Goal: Check status: Check status

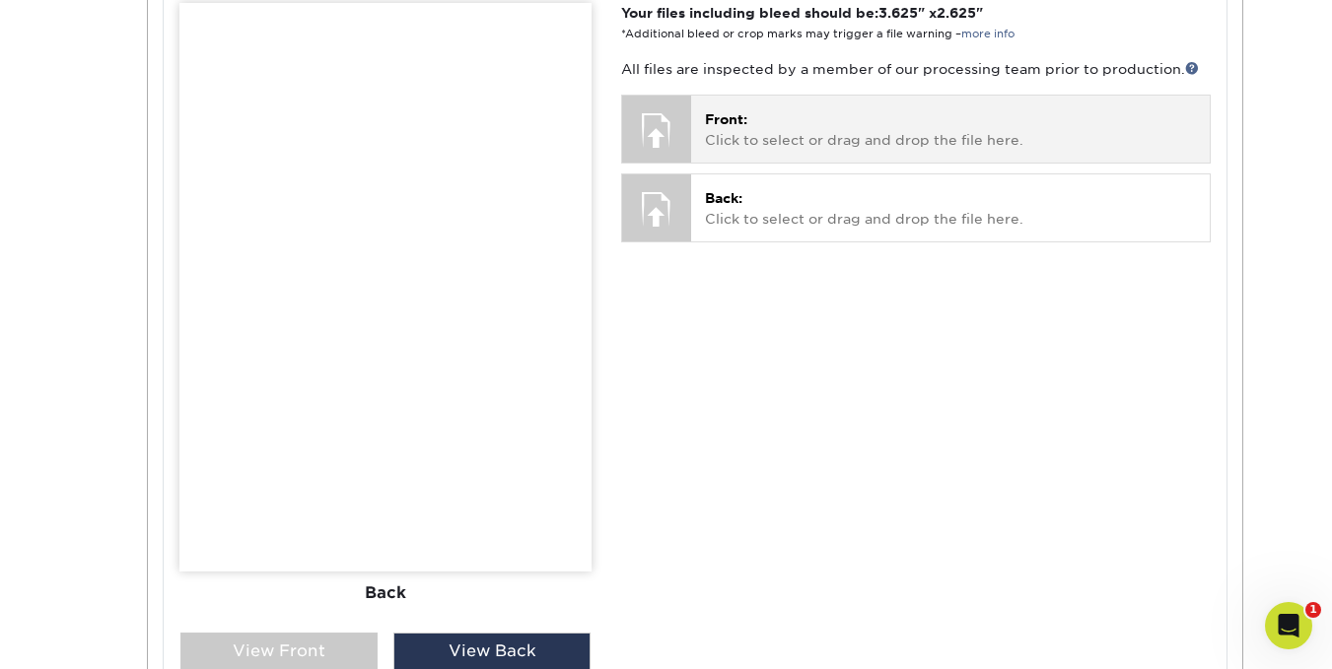
scroll to position [849, 0]
click at [667, 126] on div at bounding box center [656, 130] width 69 height 69
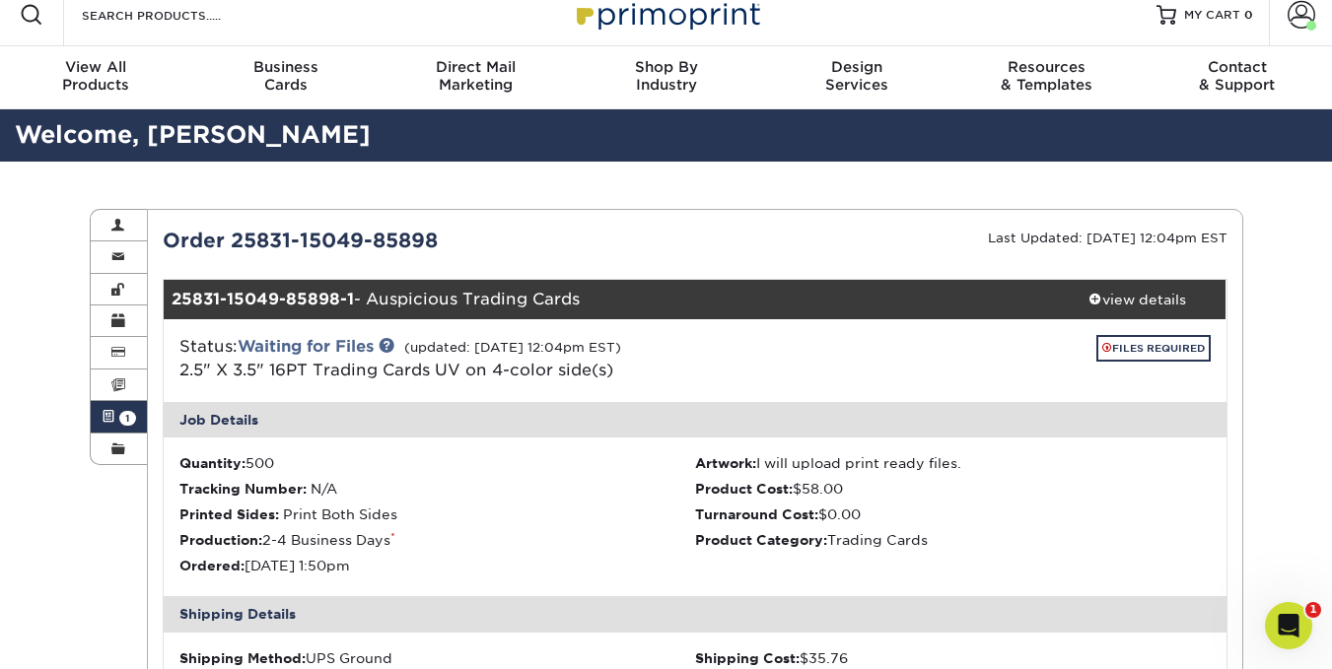
scroll to position [5, 0]
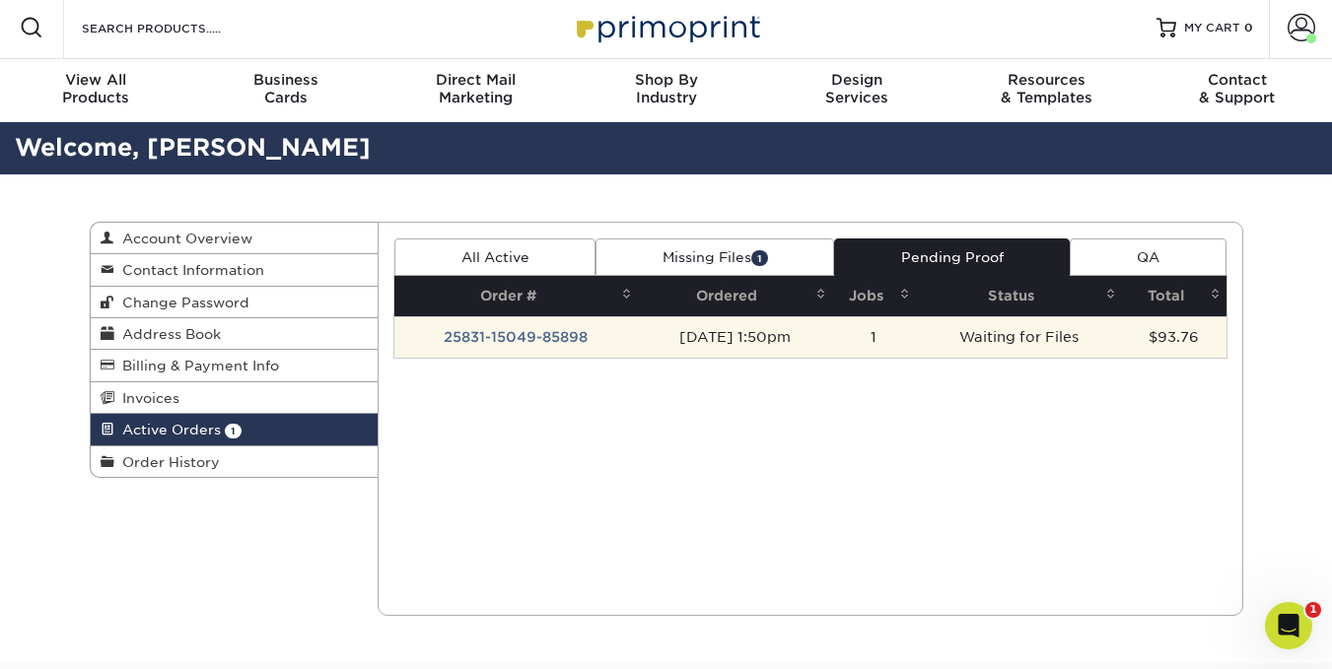
click at [543, 329] on td "25831-15049-85898" at bounding box center [515, 336] width 243 height 41
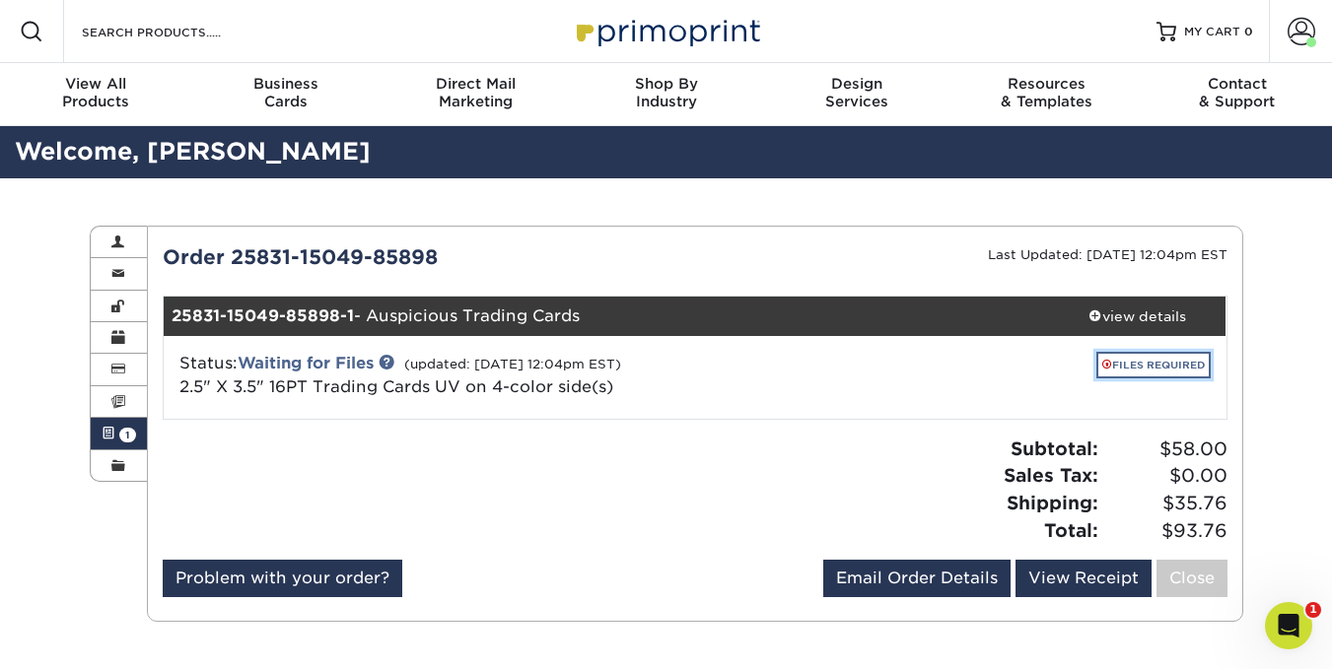
click at [1191, 357] on link "FILES REQUIRED" at bounding box center [1153, 365] width 114 height 27
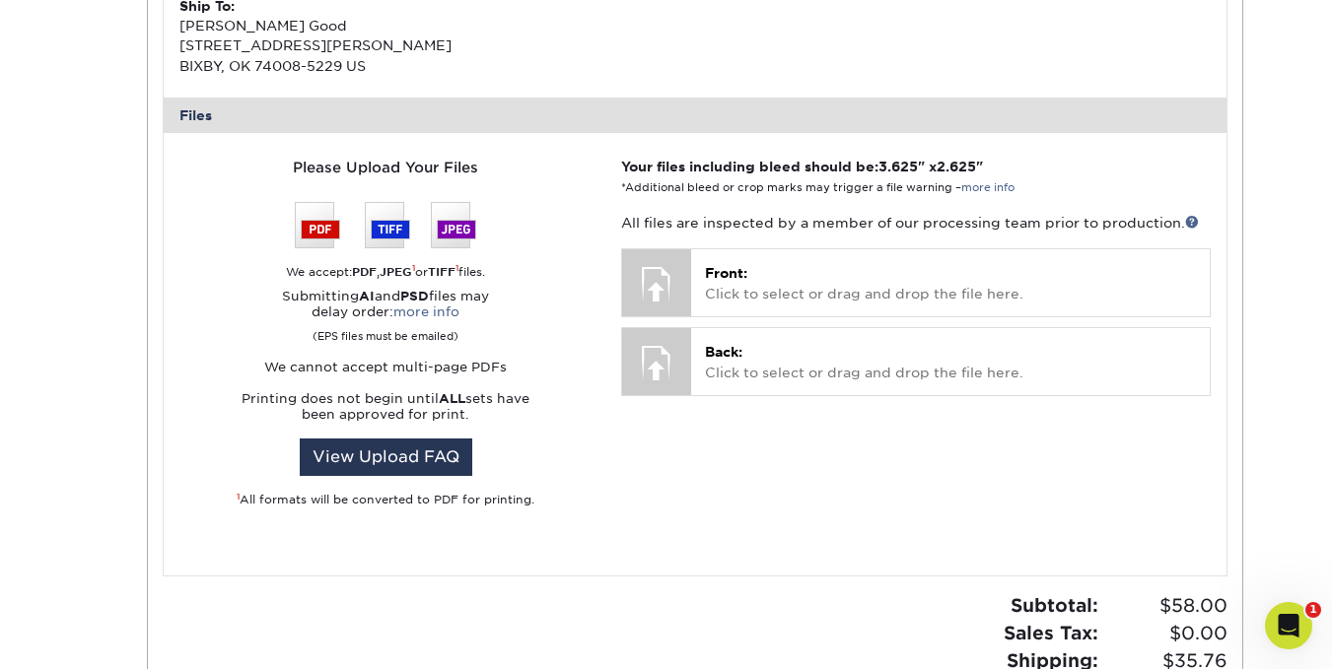
scroll to position [802, 0]
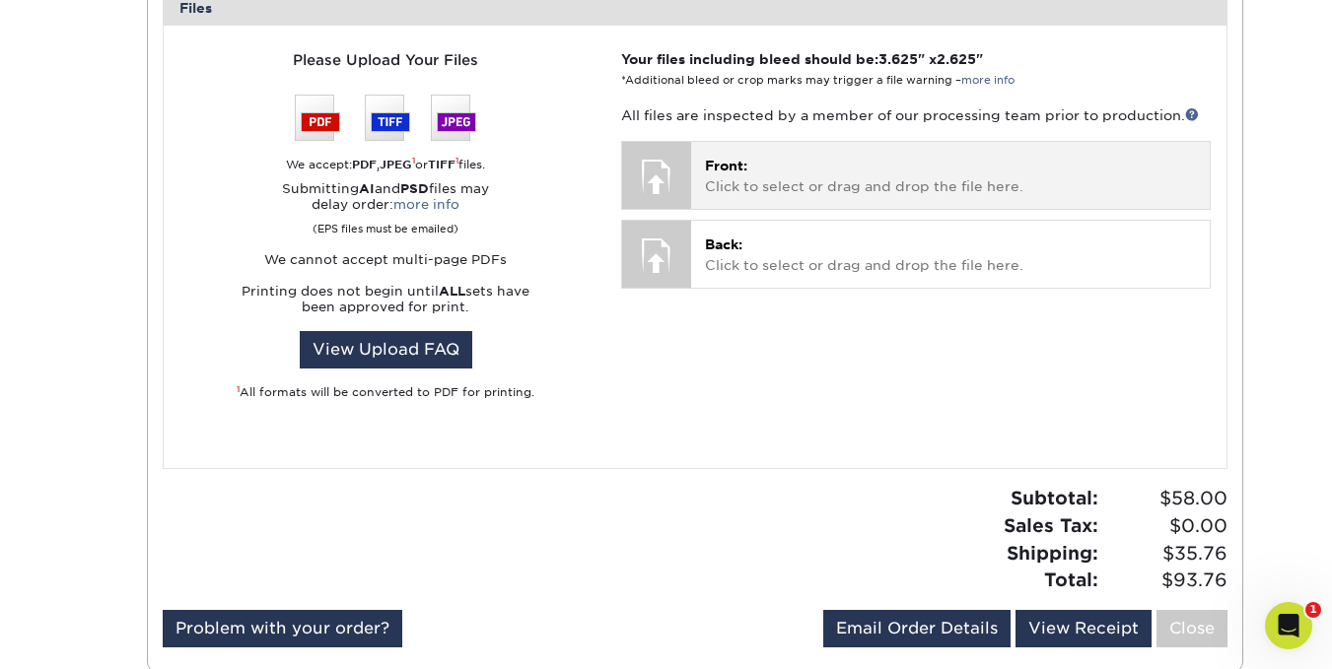
click at [641, 189] on div at bounding box center [656, 176] width 69 height 69
click at [781, 175] on p "Front: Click to select or drag and drop the file here." at bounding box center [950, 176] width 490 height 40
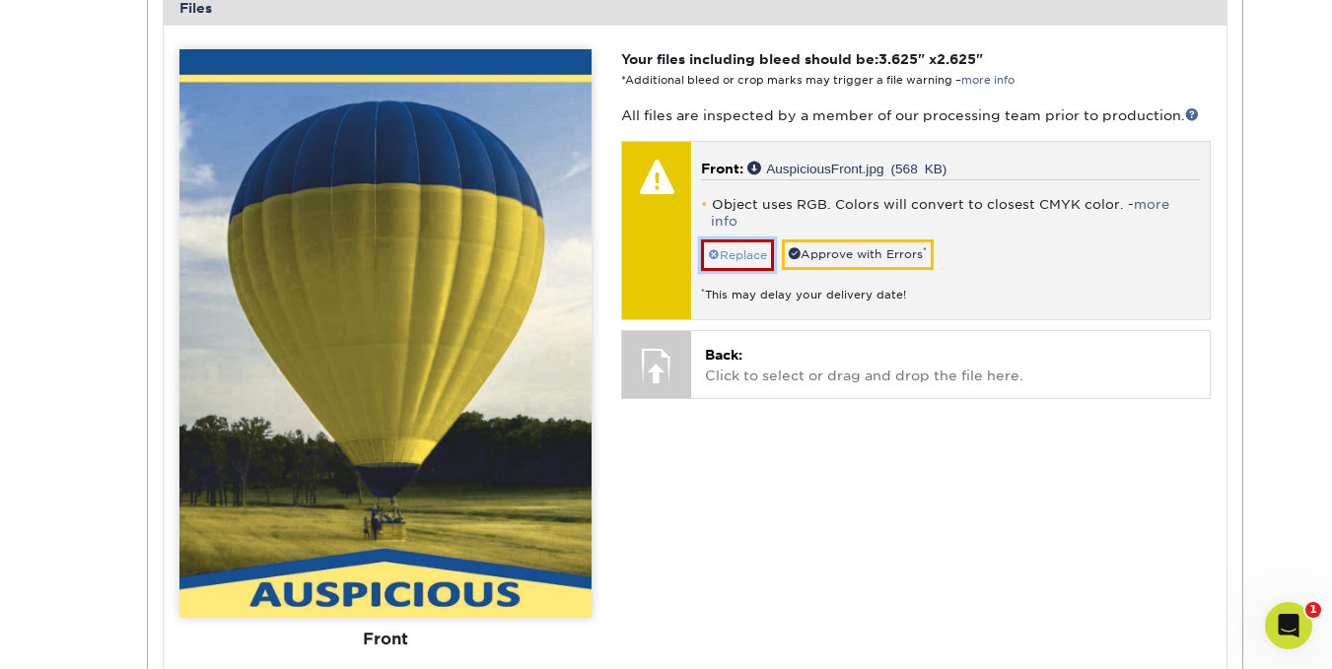
click at [734, 241] on link "Replace" at bounding box center [737, 256] width 73 height 32
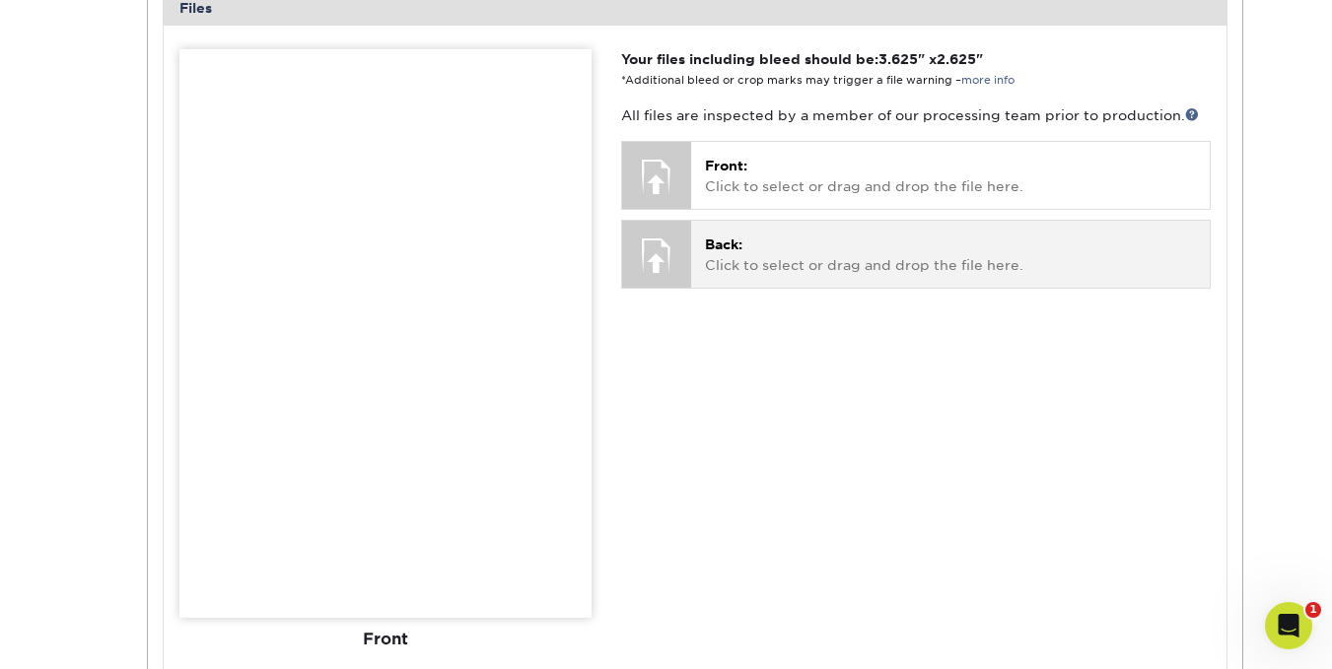
click at [724, 261] on p "Back: Click to select or drag and drop the file here." at bounding box center [950, 255] width 490 height 40
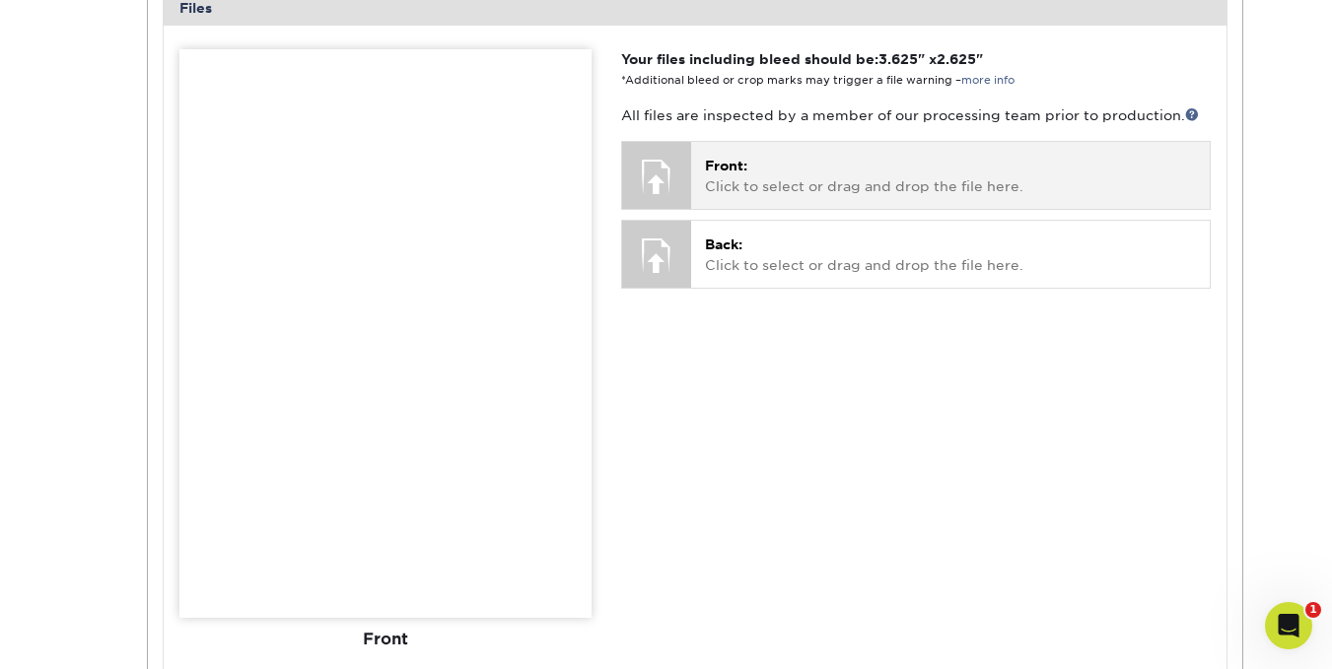
click at [645, 173] on div at bounding box center [656, 176] width 69 height 69
click at [802, 154] on div "Front: Click to select or drag and drop the file here. Choose file AuspiciousFr…" at bounding box center [950, 175] width 518 height 66
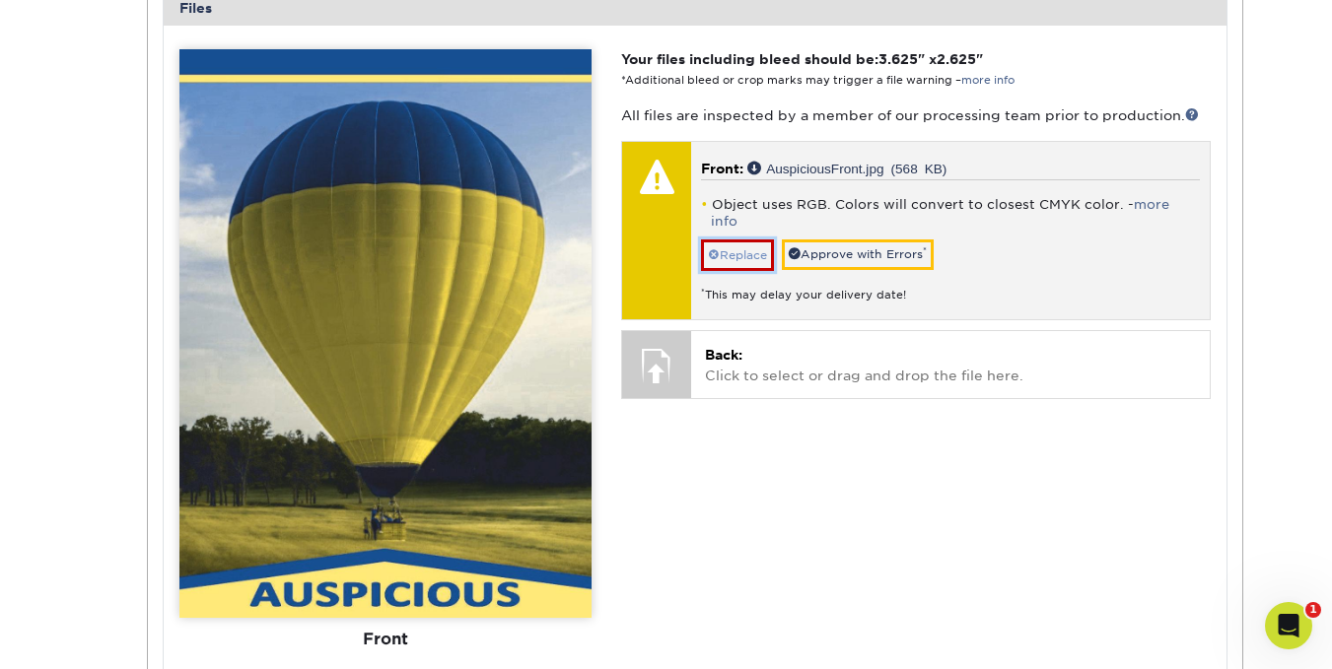
click at [755, 240] on link "Replace" at bounding box center [737, 256] width 73 height 32
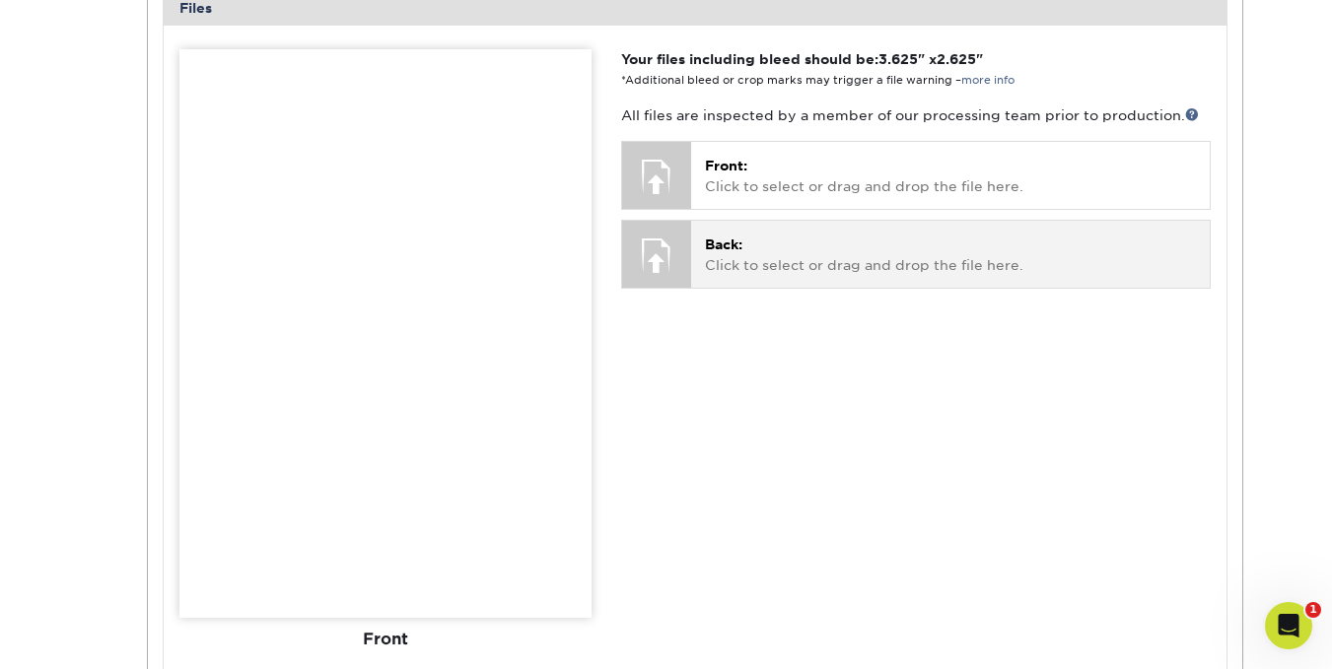
click at [726, 259] on p "Back: Click to select or drag and drop the file here." at bounding box center [950, 255] width 490 height 40
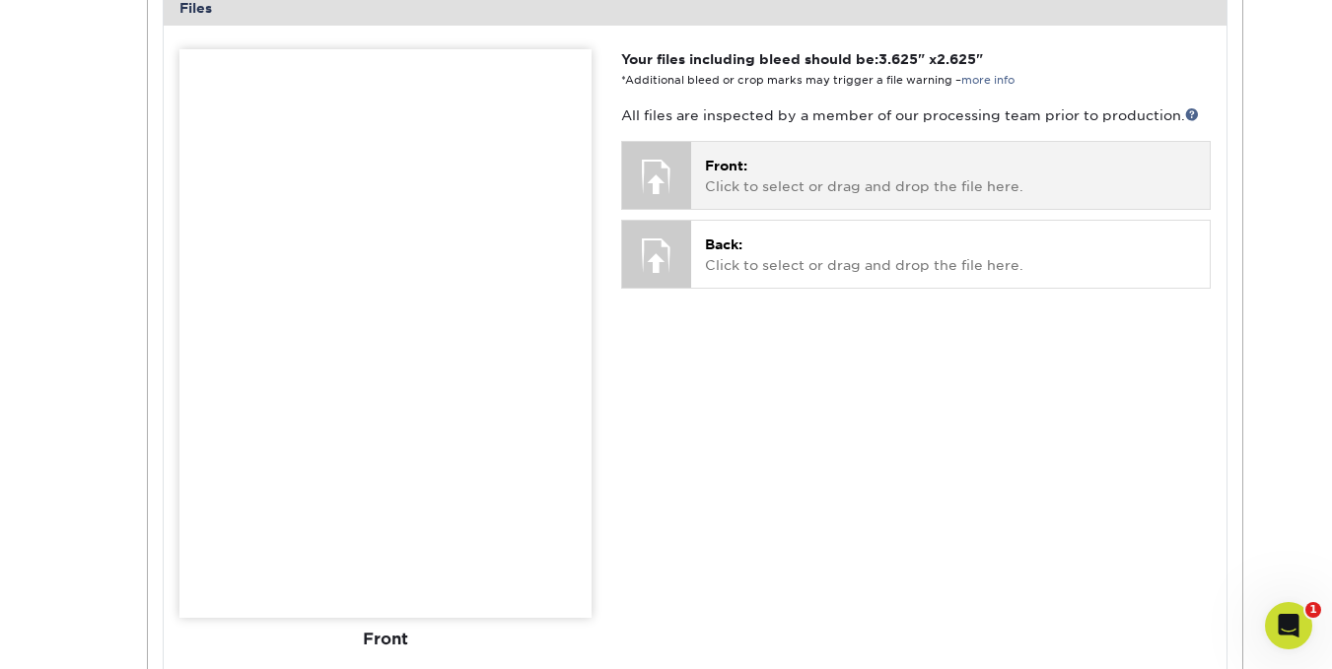
click at [726, 173] on span "Front:" at bounding box center [726, 166] width 42 height 16
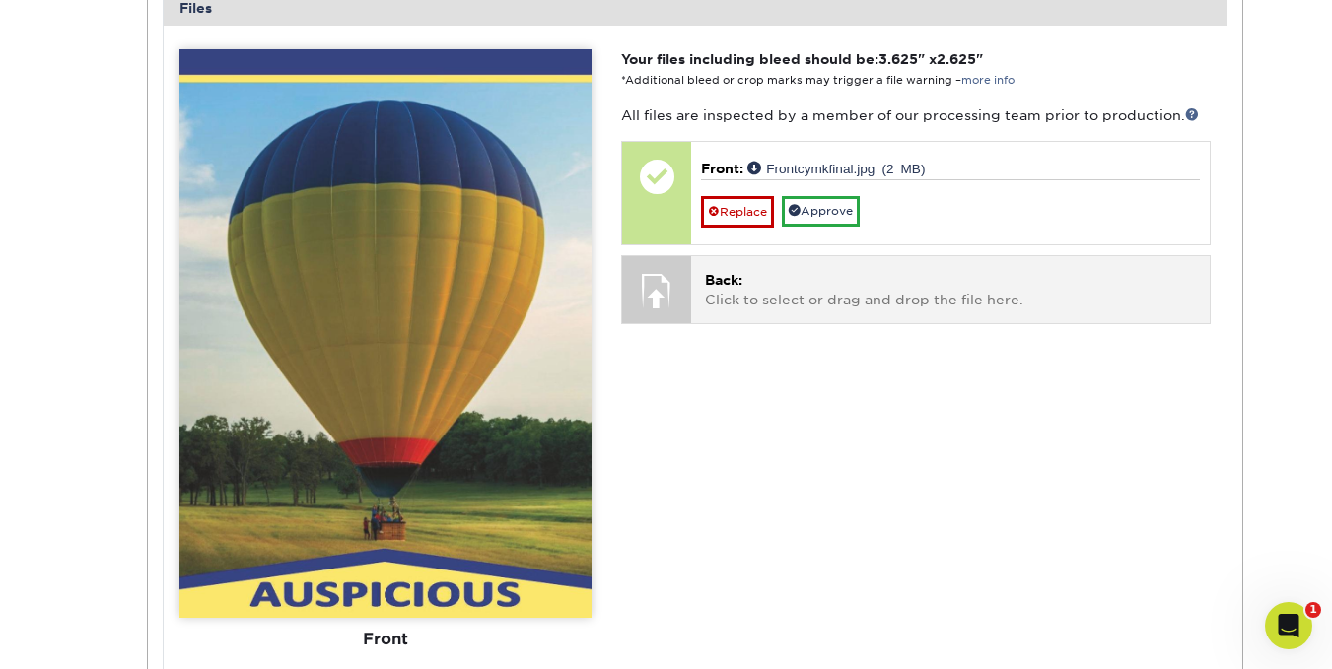
click at [668, 279] on div at bounding box center [656, 290] width 69 height 69
click at [760, 284] on p "Back: Click to select or drag and drop the file here." at bounding box center [950, 290] width 490 height 40
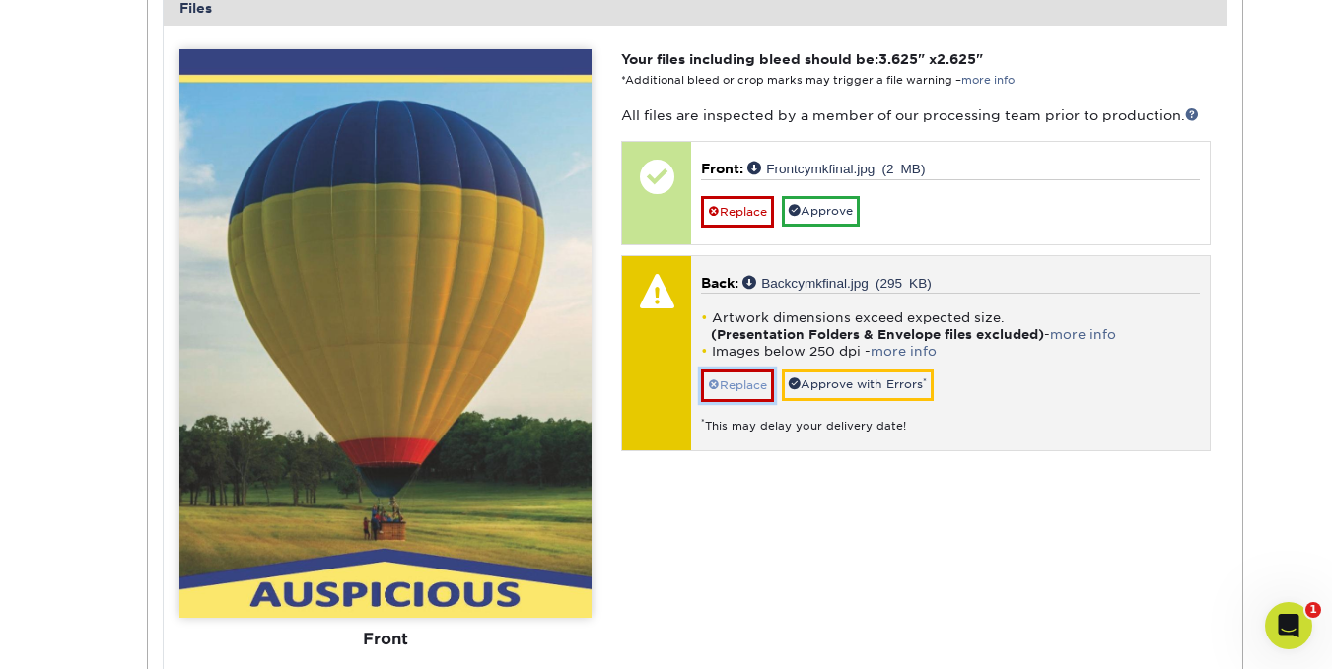
click at [739, 382] on link "Replace" at bounding box center [737, 386] width 73 height 32
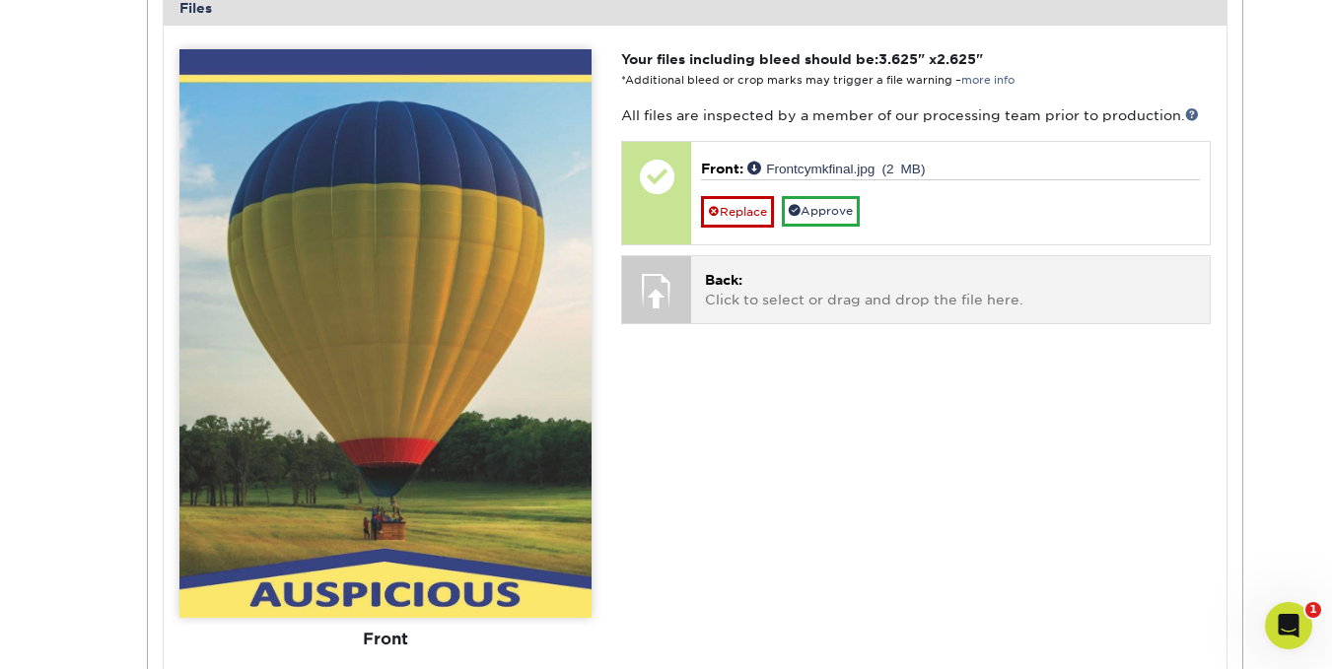
click at [776, 281] on p "Back: Click to select or drag and drop the file here." at bounding box center [950, 290] width 490 height 40
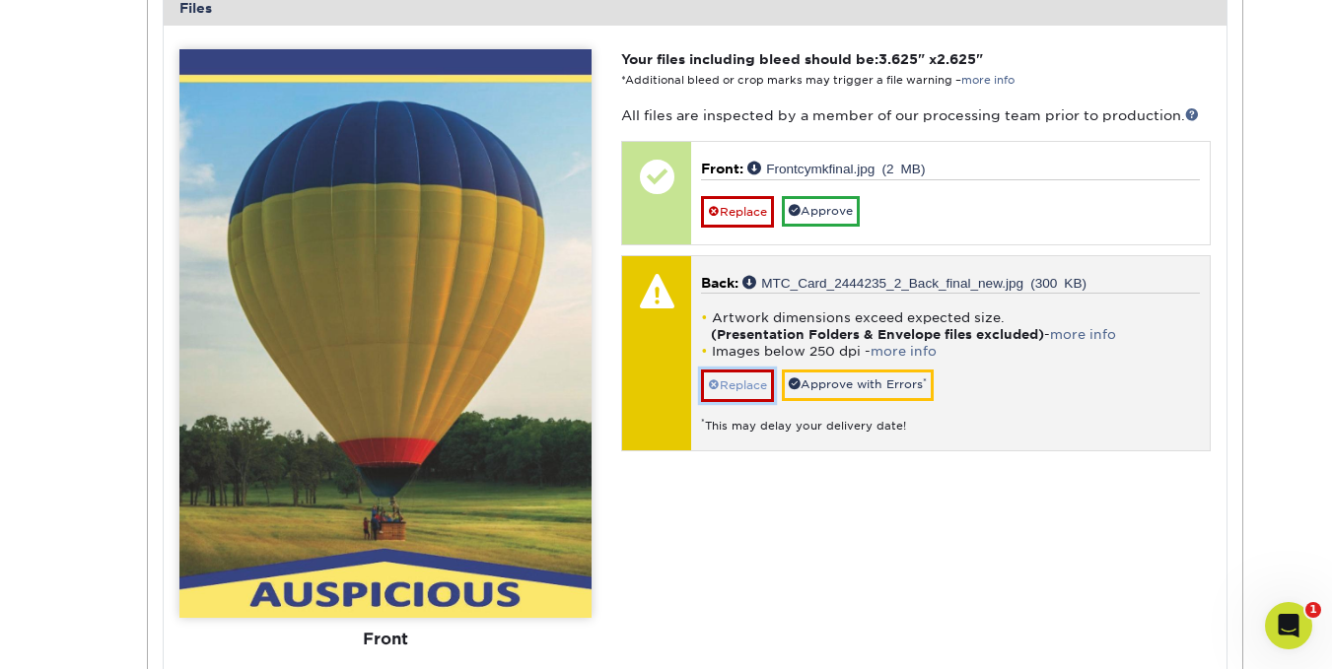
click at [746, 377] on link "Replace" at bounding box center [737, 386] width 73 height 32
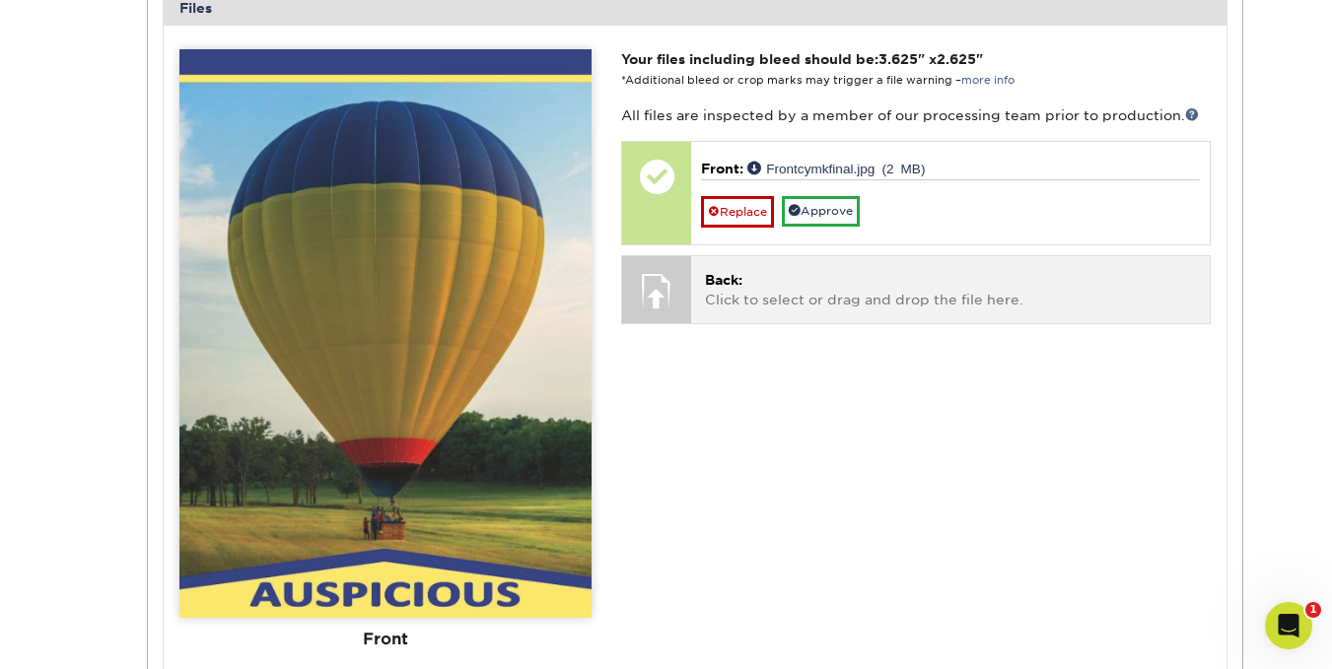
click at [770, 286] on p "Back: Click to select or drag and drop the file here." at bounding box center [950, 290] width 490 height 40
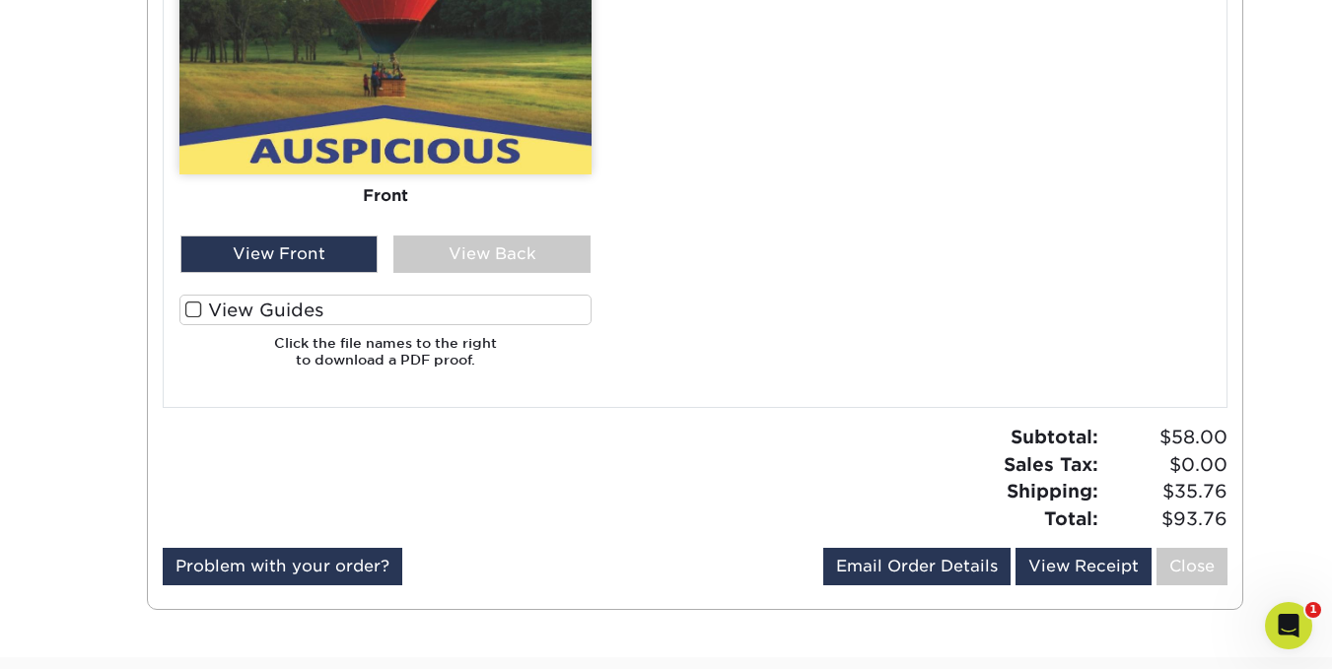
scroll to position [1266, 0]
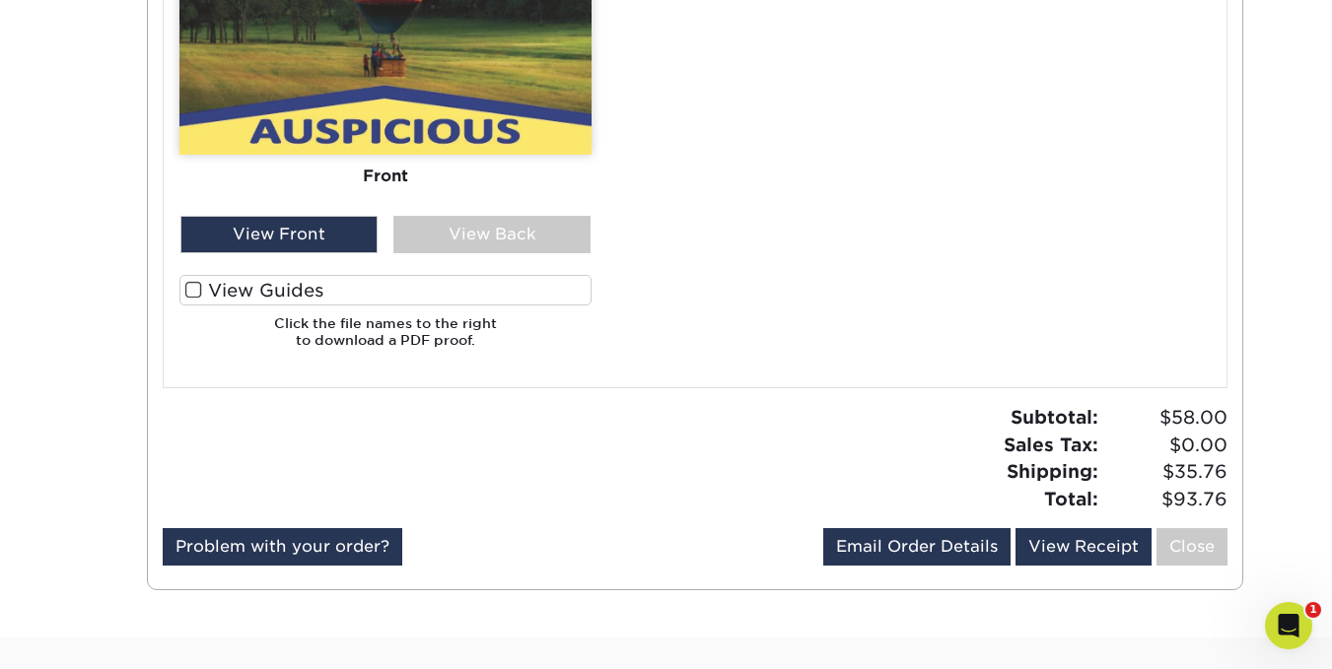
click at [243, 292] on label "View Guides" at bounding box center [385, 290] width 412 height 31
click at [0, 0] on input "View Guides" at bounding box center [0, 0] width 0 height 0
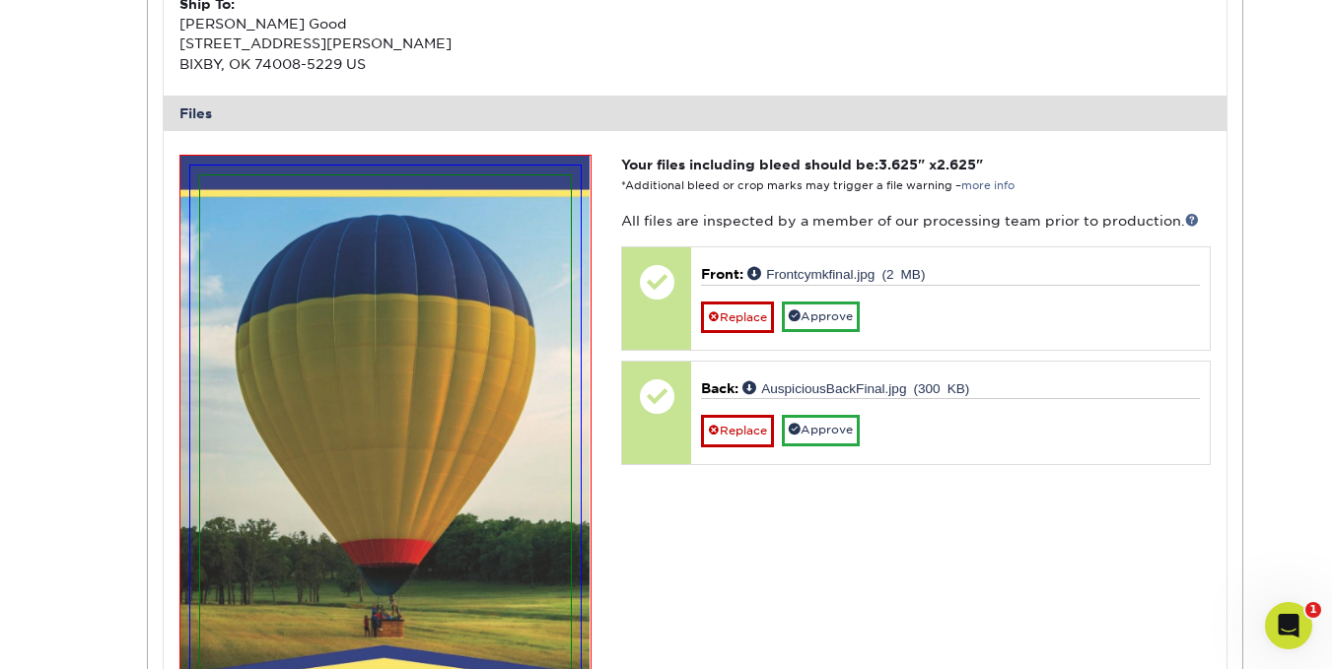
scroll to position [688, 0]
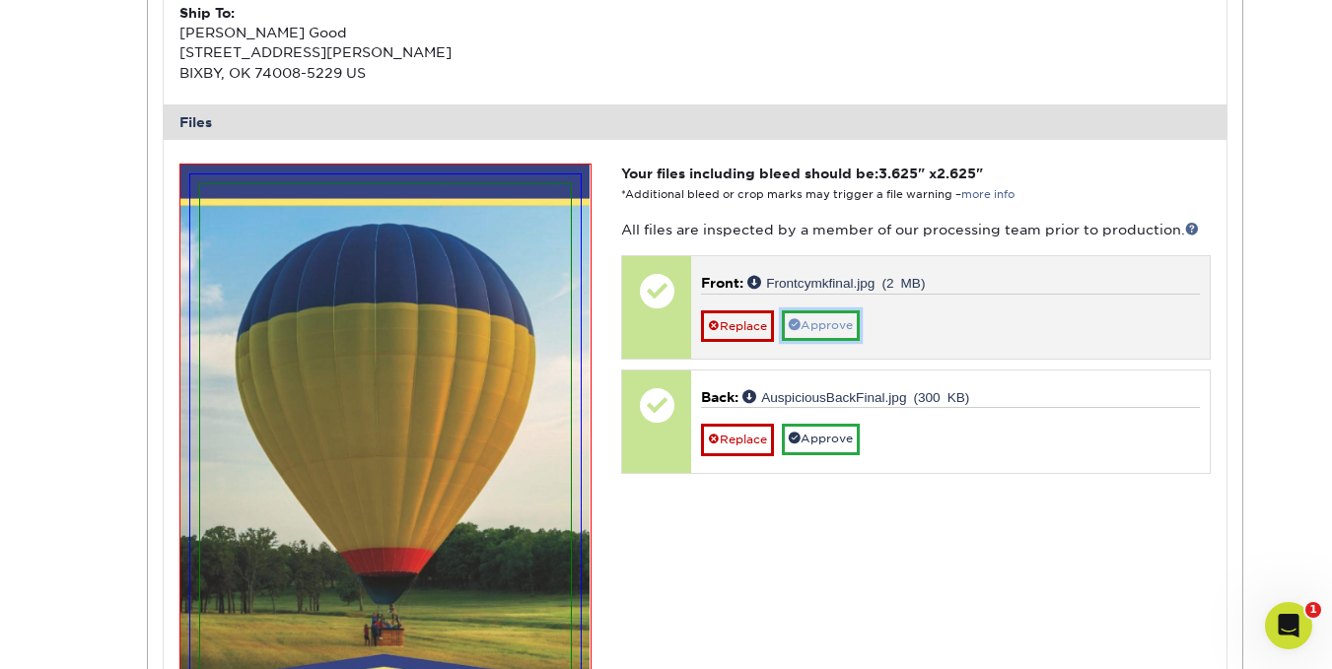
click at [846, 312] on link "Approve" at bounding box center [821, 326] width 78 height 31
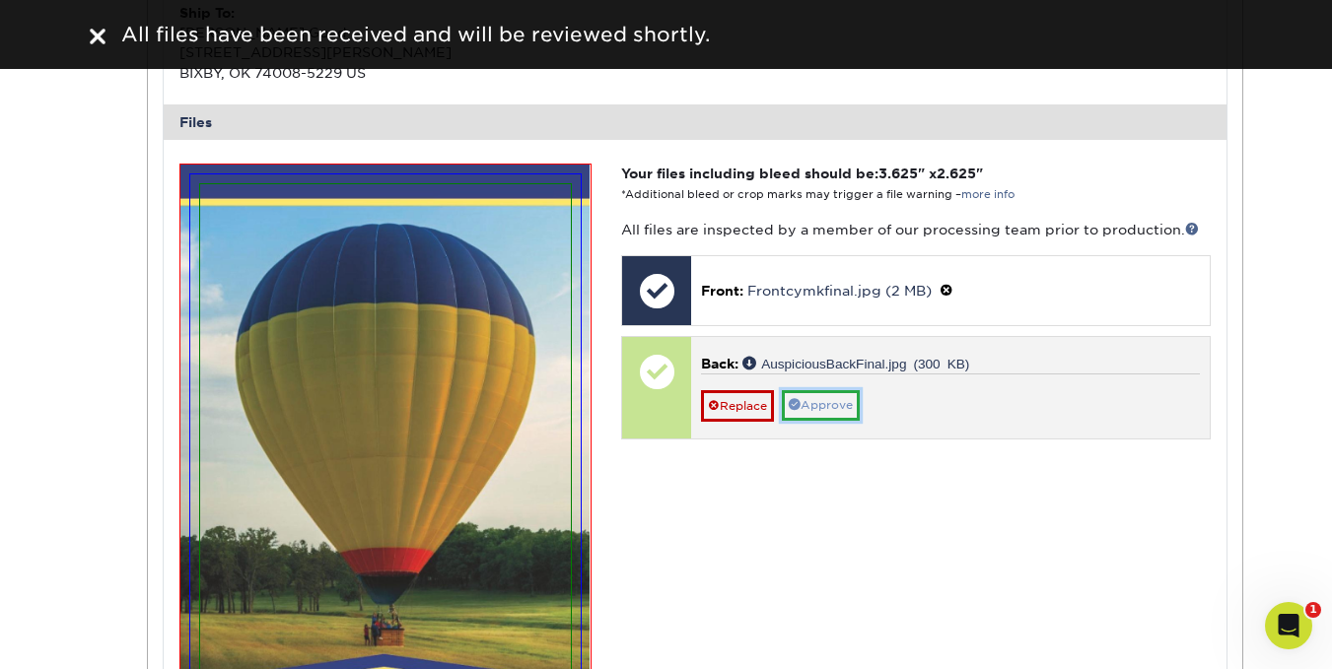
click at [845, 413] on link "Approve" at bounding box center [821, 405] width 78 height 31
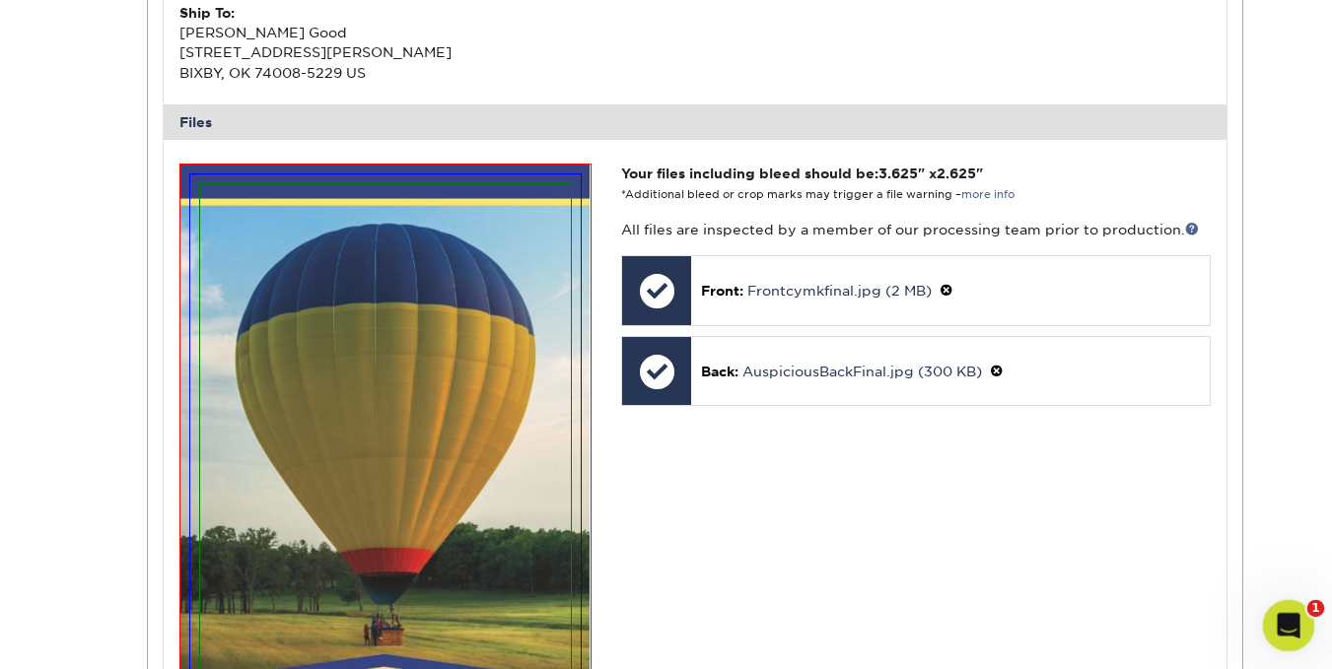
click at [1284, 617] on icon "Open Intercom Messenger" at bounding box center [1286, 623] width 33 height 33
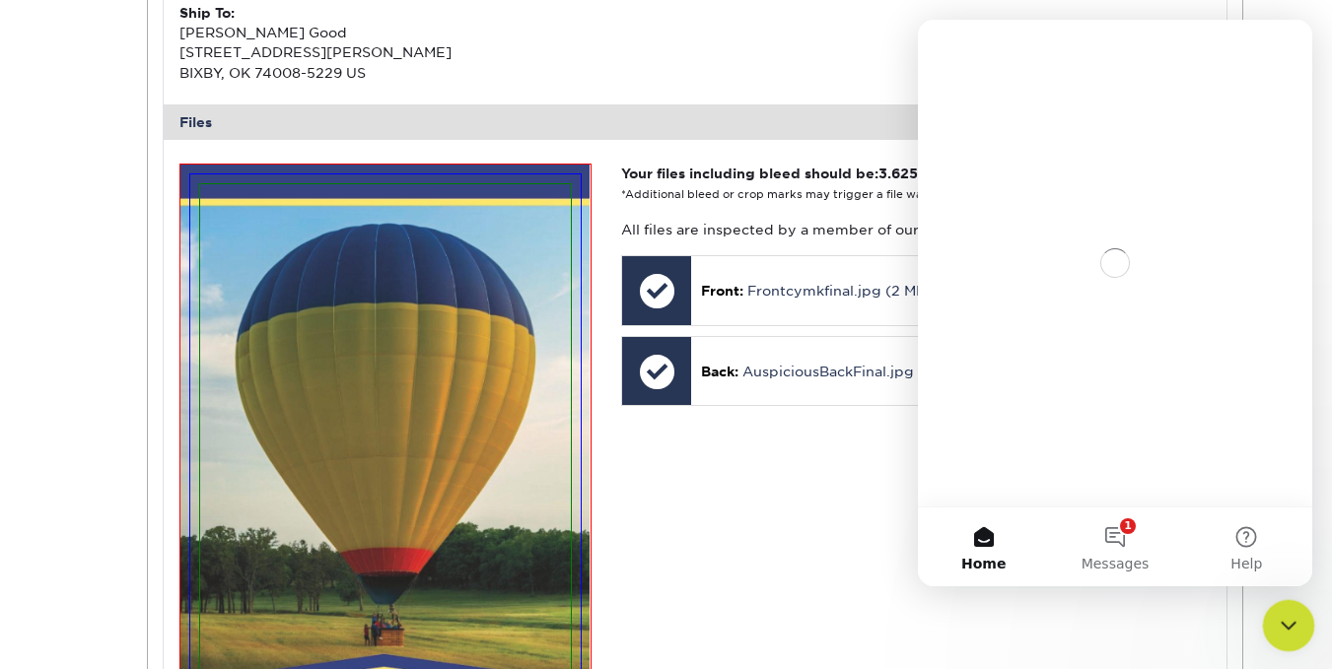
scroll to position [0, 0]
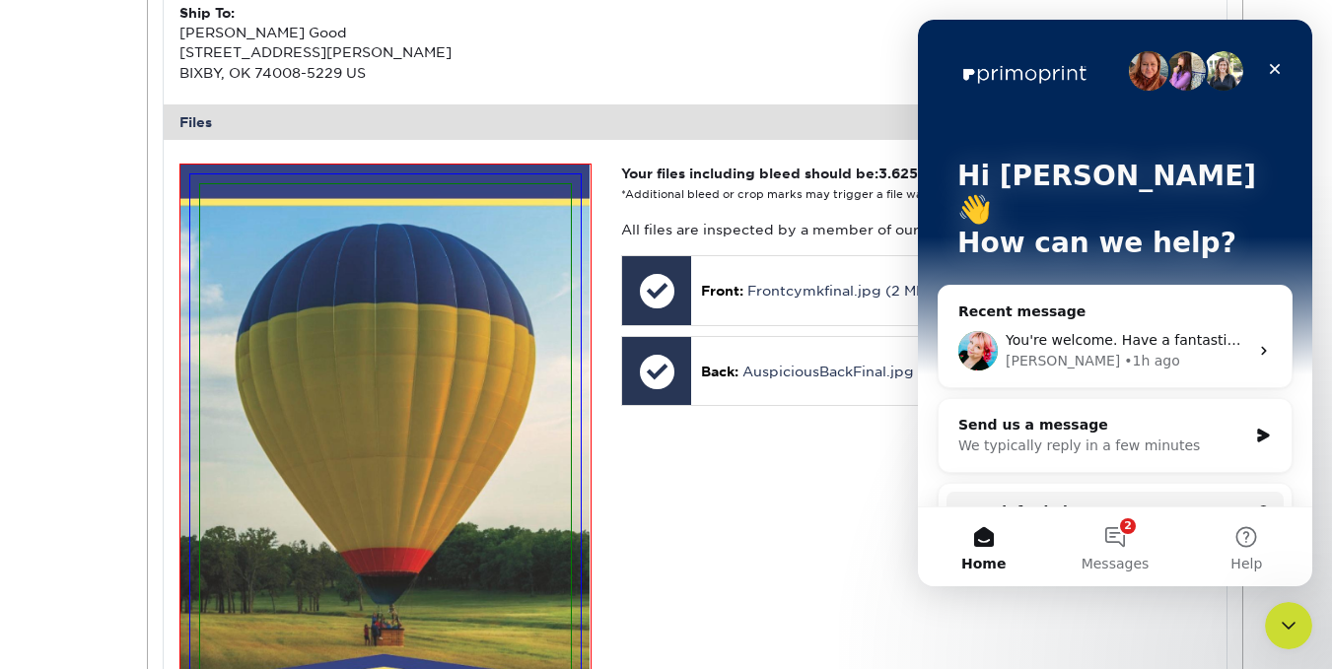
click at [1148, 415] on div "Send us a message" at bounding box center [1102, 425] width 289 height 21
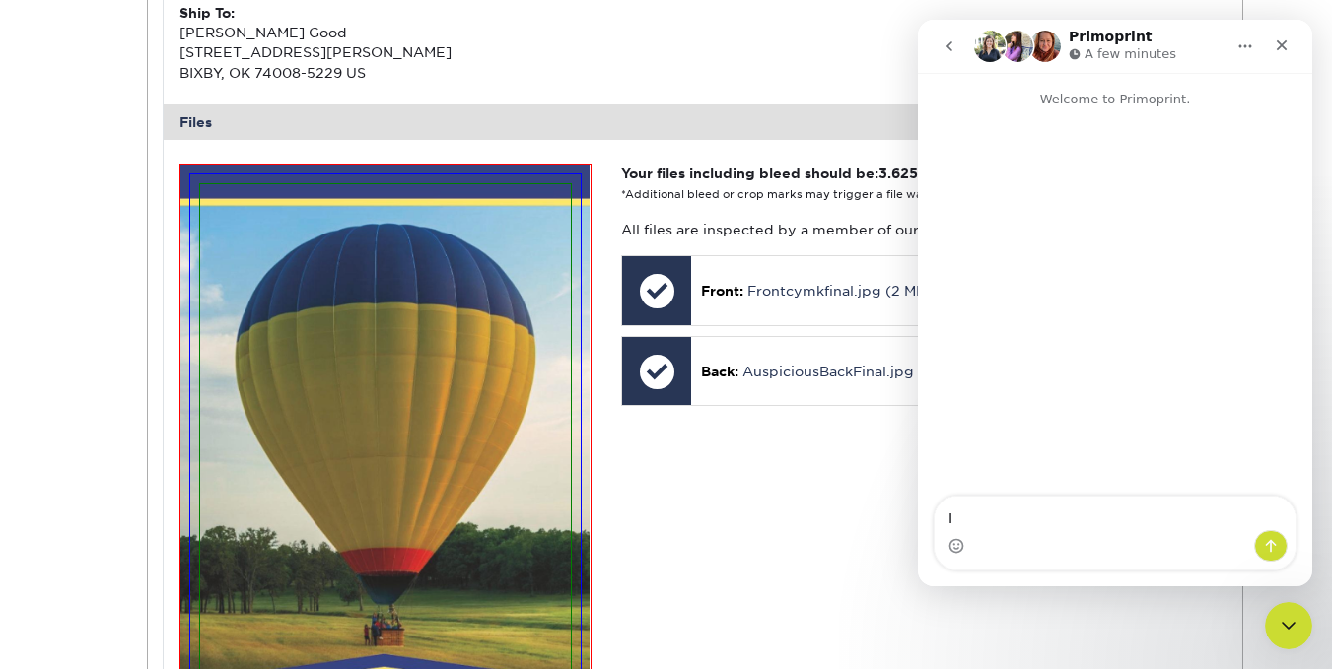
type textarea "I"
click at [1285, 42] on icon "Close" at bounding box center [1282, 45] width 11 height 11
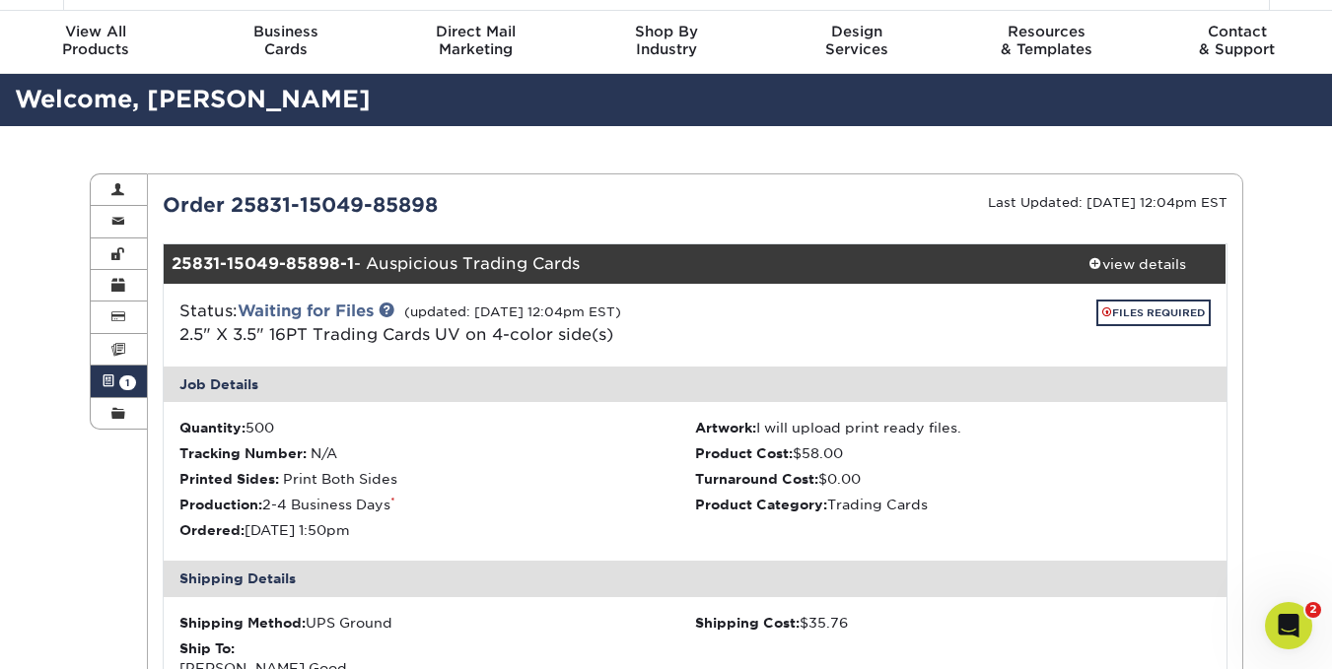
scroll to position [43, 0]
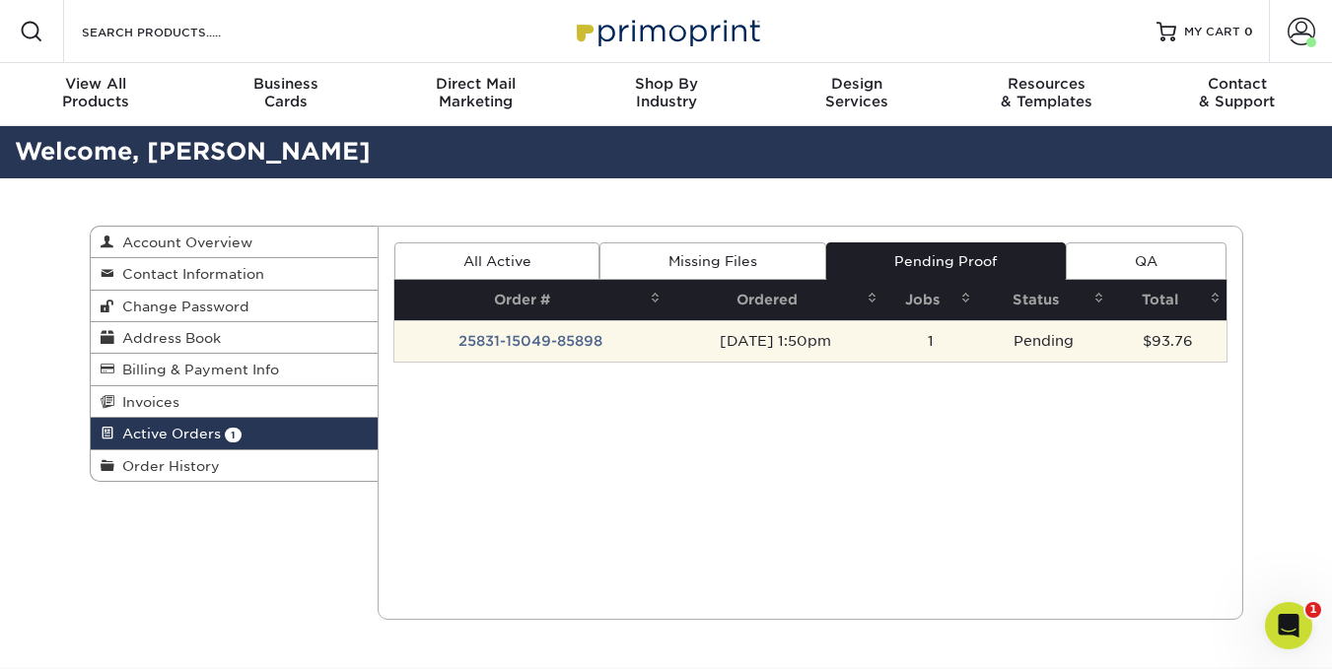
click at [511, 351] on td "25831-15049-85898" at bounding box center [530, 340] width 272 height 41
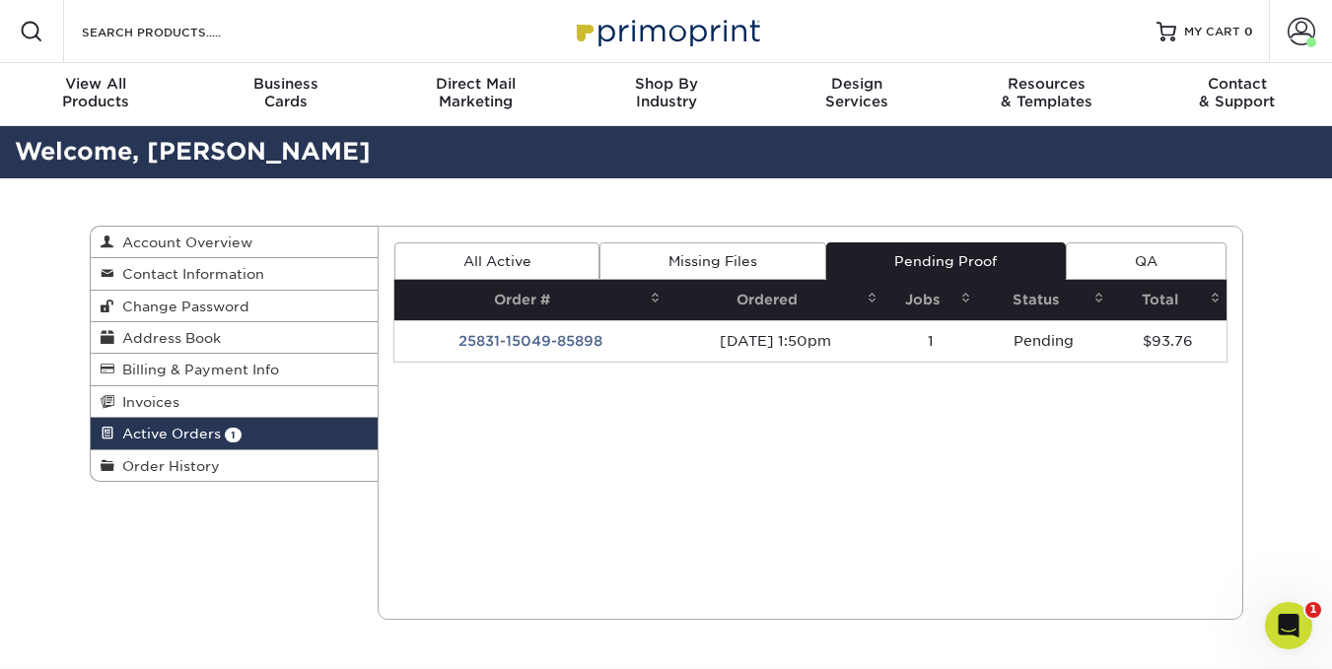
click at [678, 253] on link "Missing Files" at bounding box center [712, 261] width 226 height 37
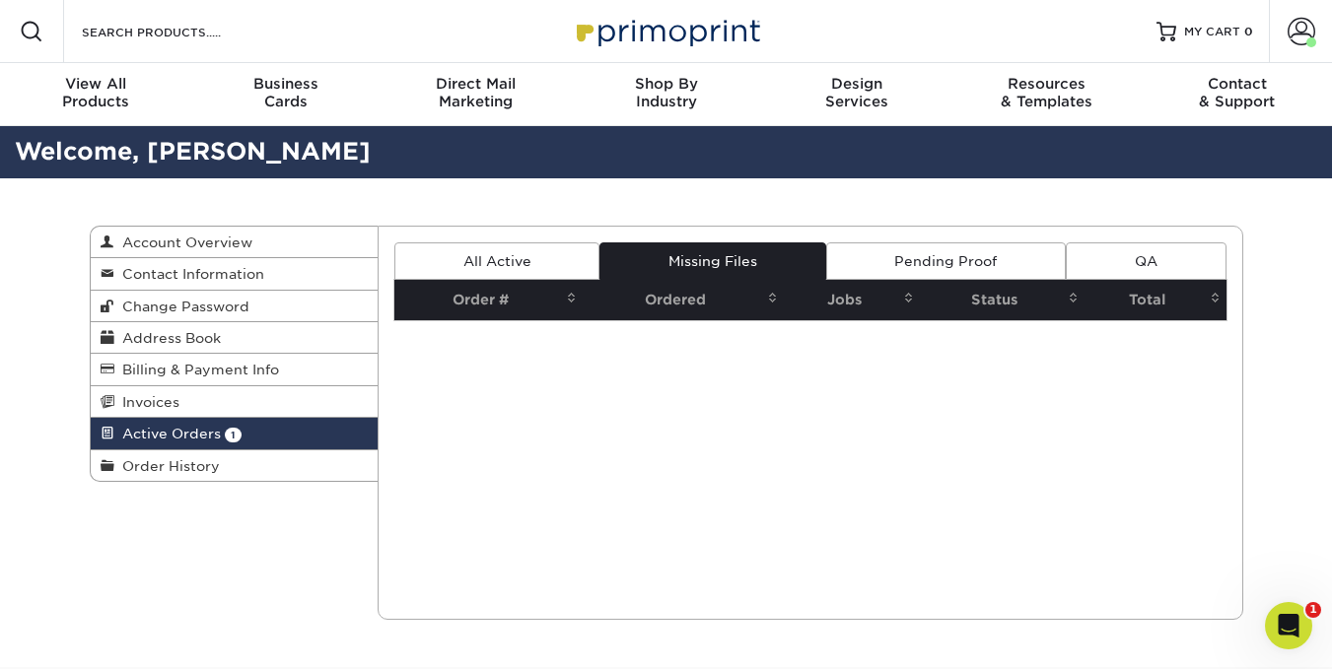
click at [918, 251] on link "Pending Proof" at bounding box center [946, 261] width 240 height 37
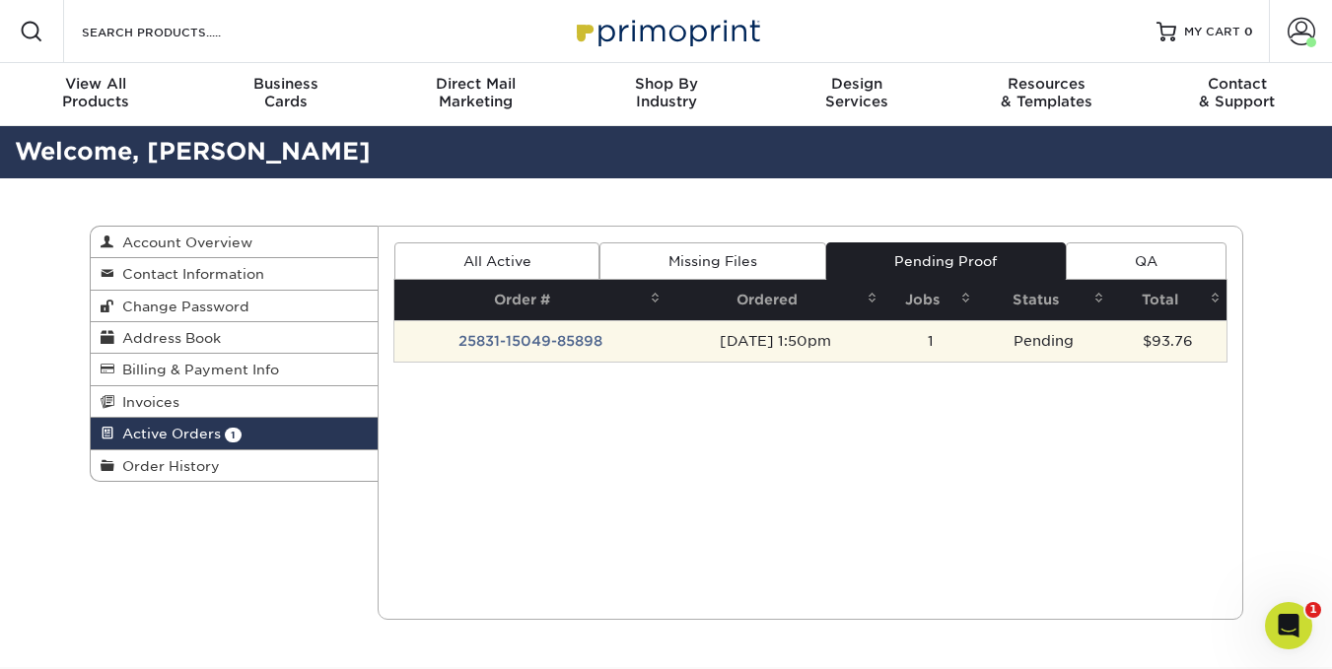
click at [550, 336] on td "25831-15049-85898" at bounding box center [530, 340] width 272 height 41
click at [751, 361] on td "[DATE] 1:50pm" at bounding box center [775, 340] width 218 height 41
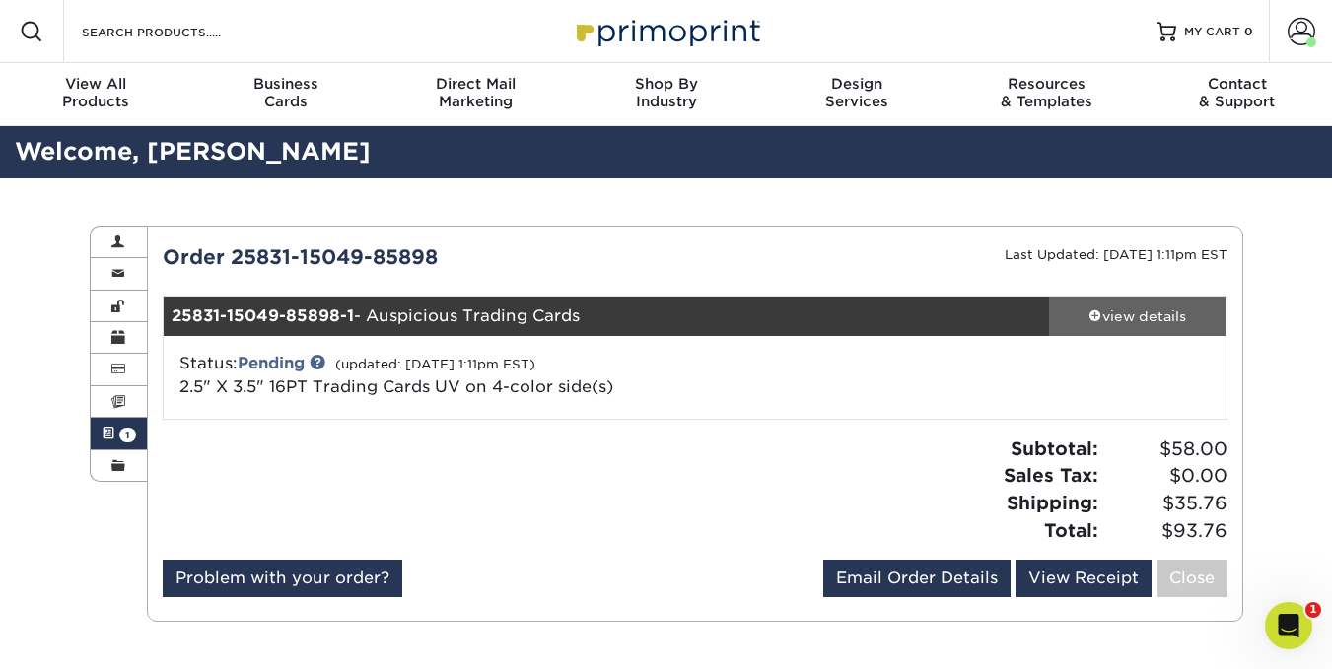
click at [1184, 310] on div "view details" at bounding box center [1137, 317] width 177 height 20
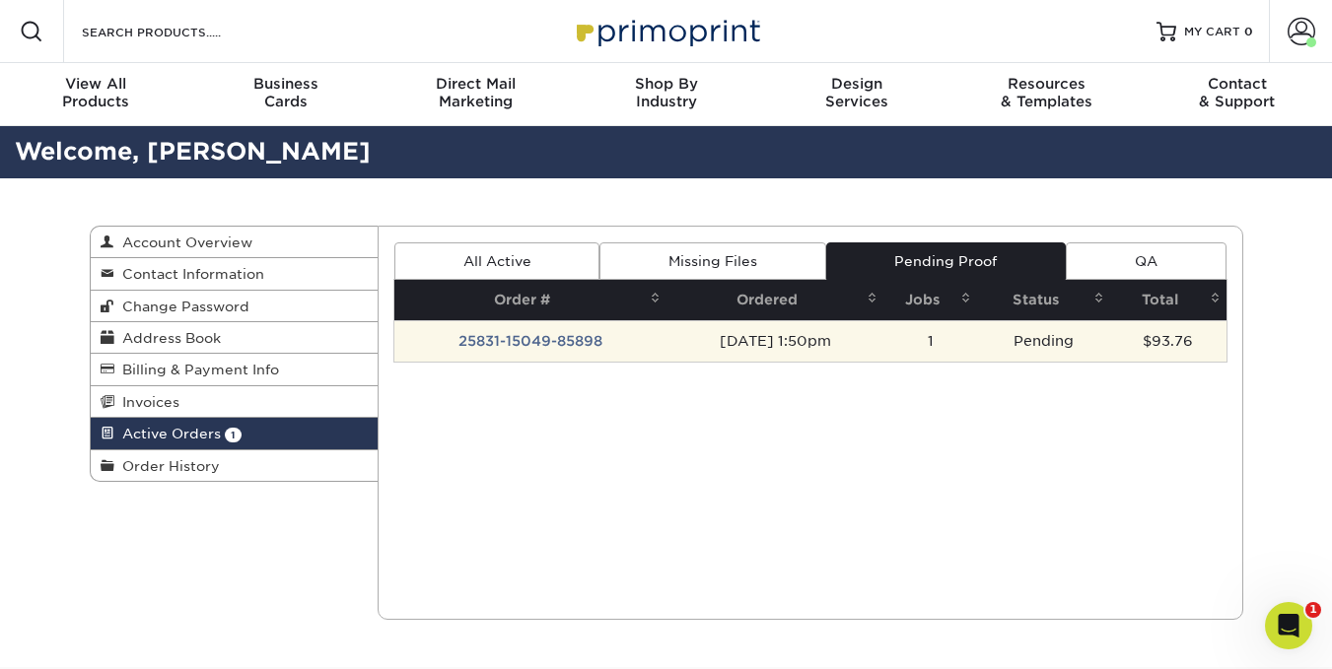
click at [573, 340] on td "25831-15049-85898" at bounding box center [530, 340] width 272 height 41
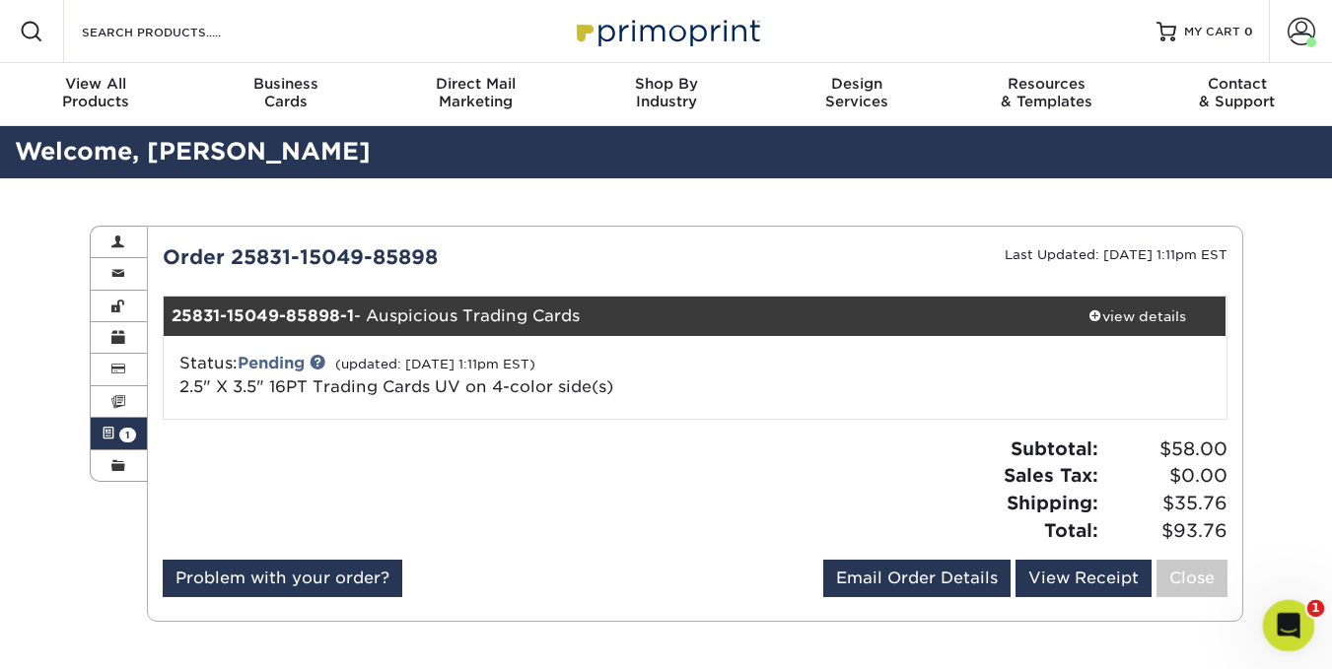
click at [1283, 623] on icon "Open Intercom Messenger" at bounding box center [1286, 623] width 33 height 33
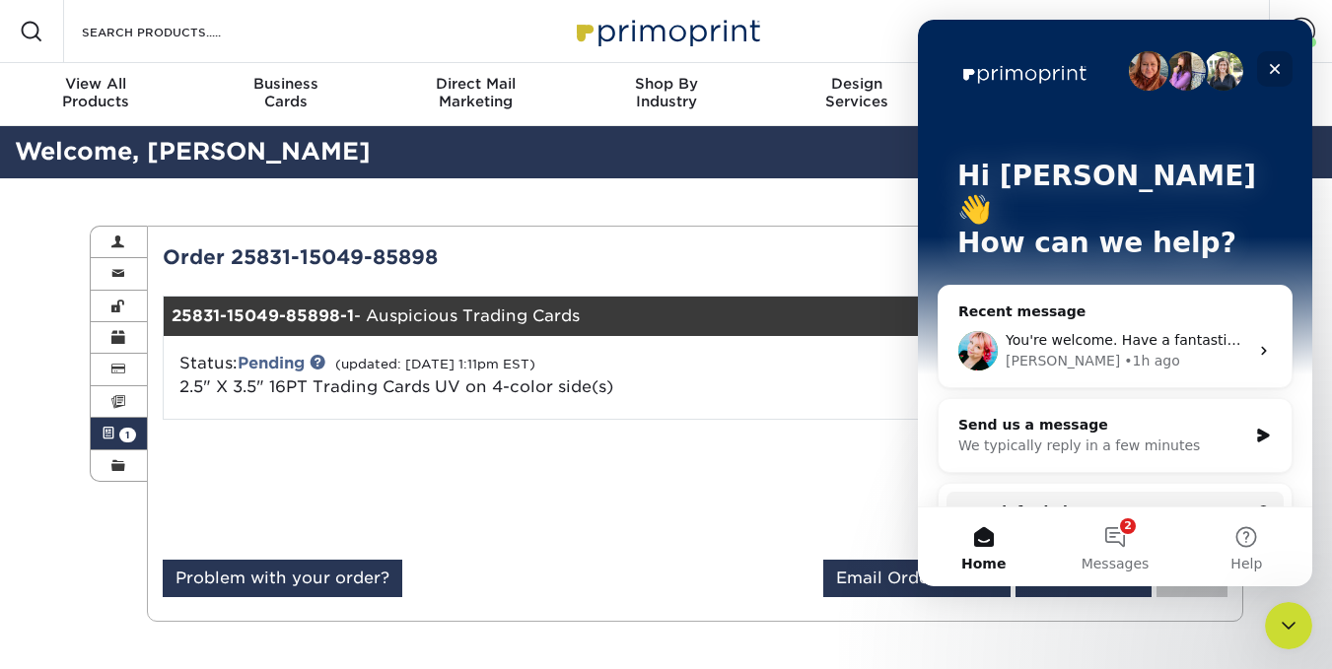
click at [1272, 73] on icon "Close" at bounding box center [1275, 69] width 11 height 11
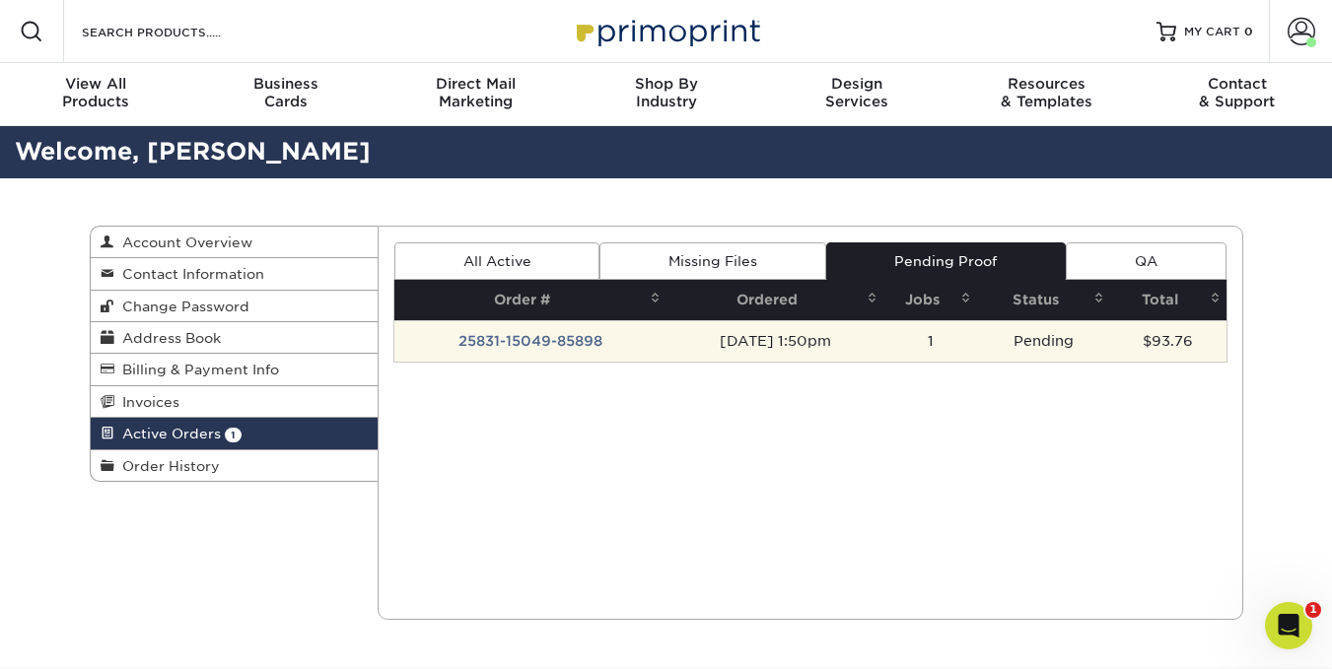
click at [506, 346] on td "25831-15049-85898" at bounding box center [530, 340] width 272 height 41
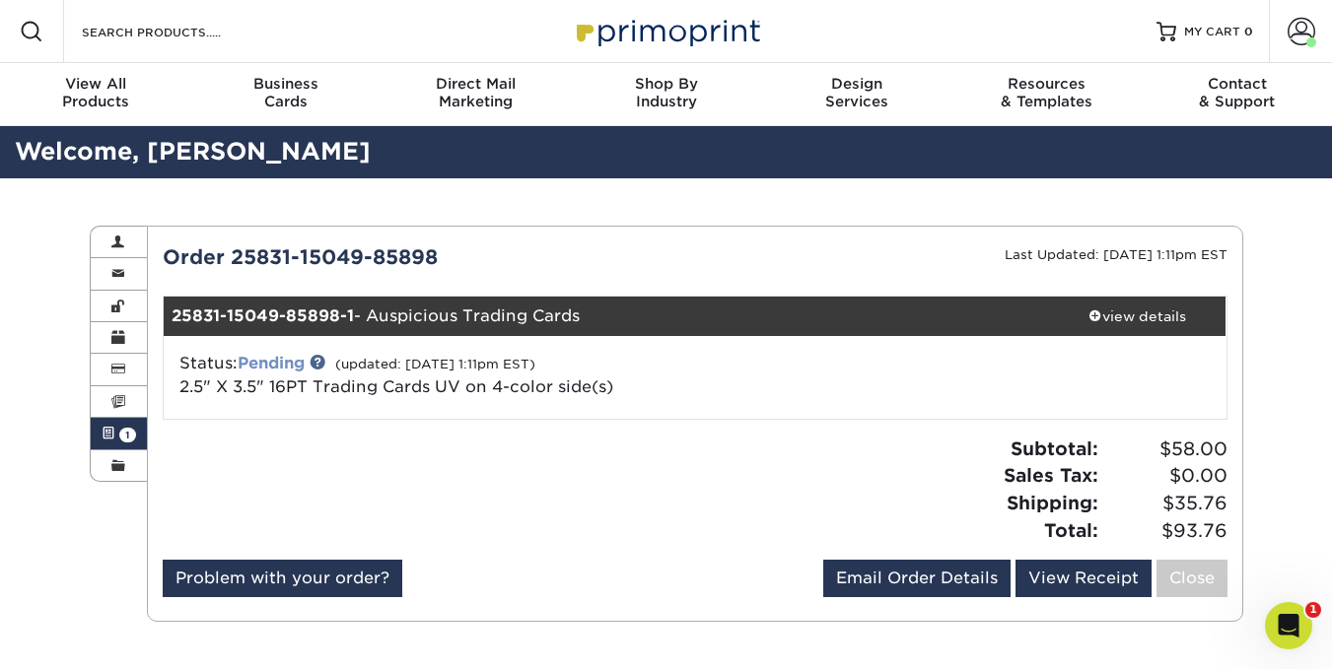
click at [276, 357] on link "Pending" at bounding box center [271, 363] width 67 height 19
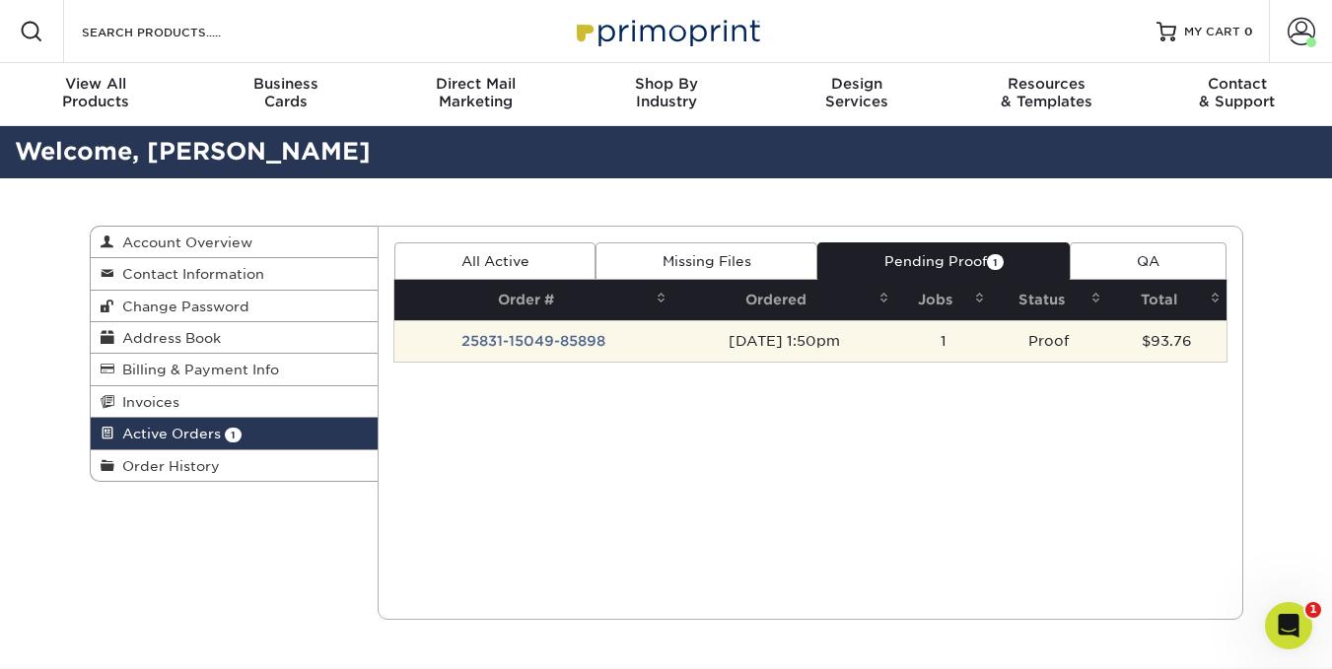
click at [583, 330] on td "25831-15049-85898" at bounding box center [533, 340] width 278 height 41
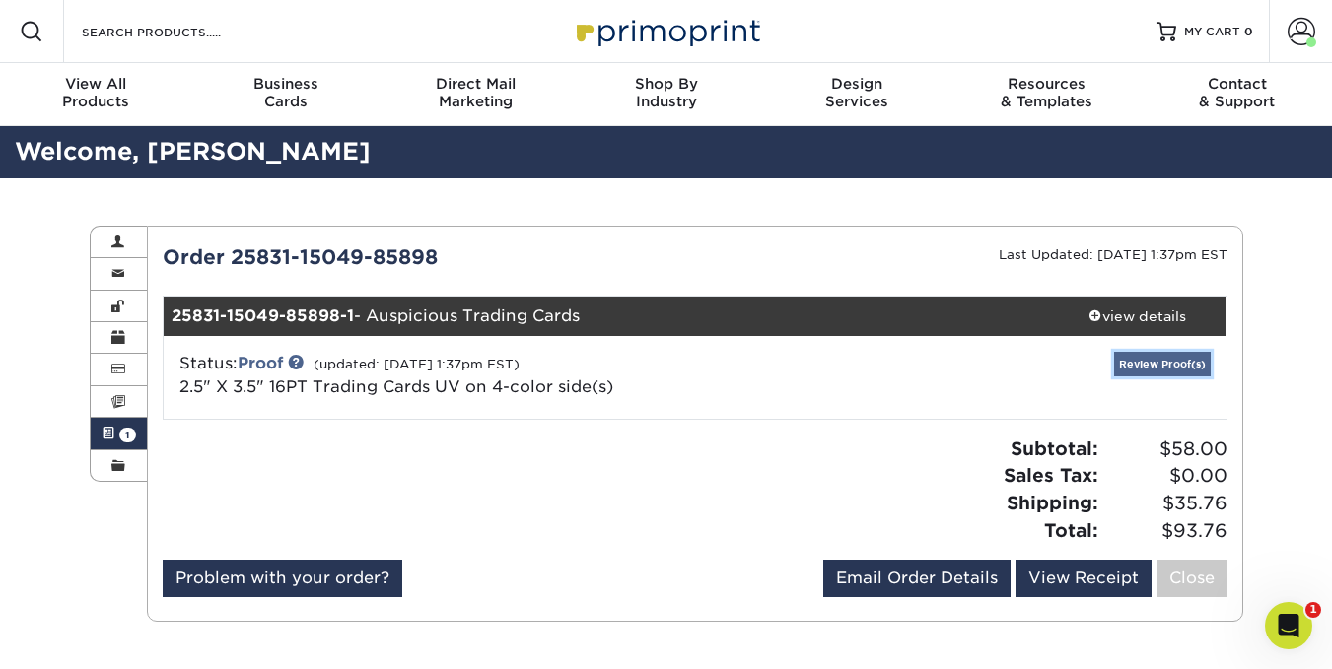
click at [1172, 366] on link "Review Proof(s)" at bounding box center [1162, 364] width 97 height 25
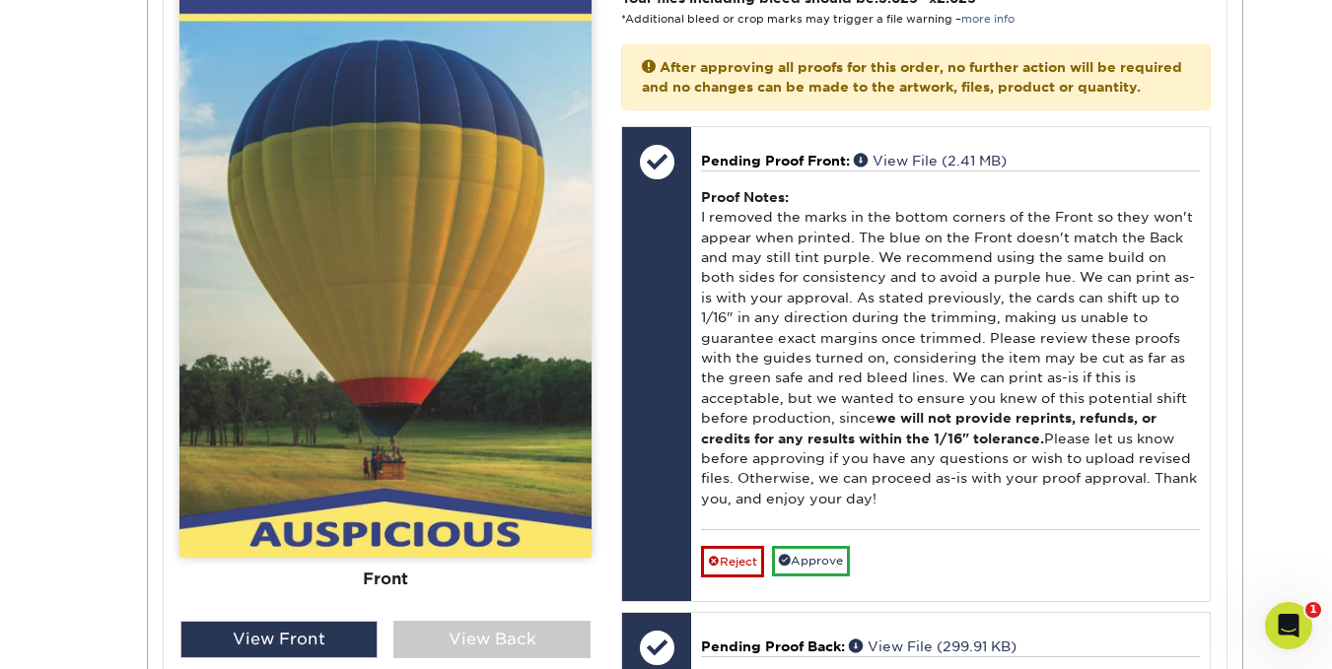
scroll to position [872, 0]
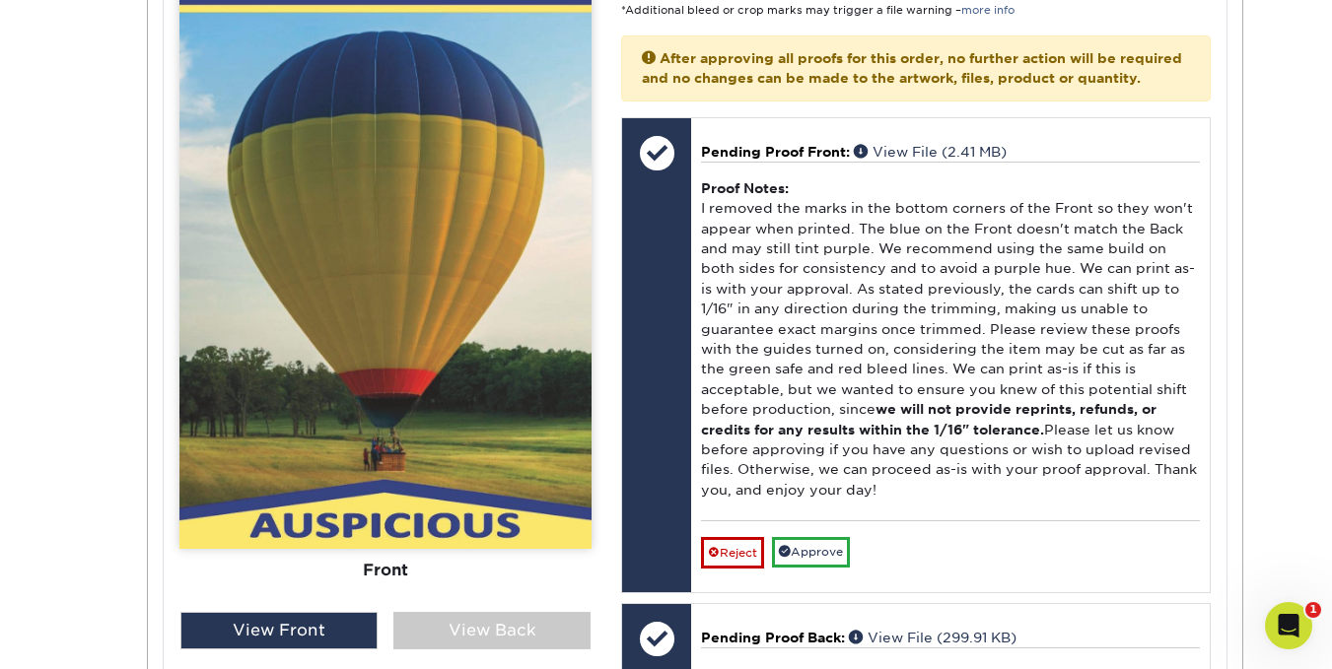
drag, startPoint x: 1344, startPoint y: 367, endPoint x: 1267, endPoint y: 468, distance: 127.4
click at [1267, 468] on div "Active Orders Account Overview Contact Information Change Password Address Book…" at bounding box center [666, 335] width 1332 height 2058
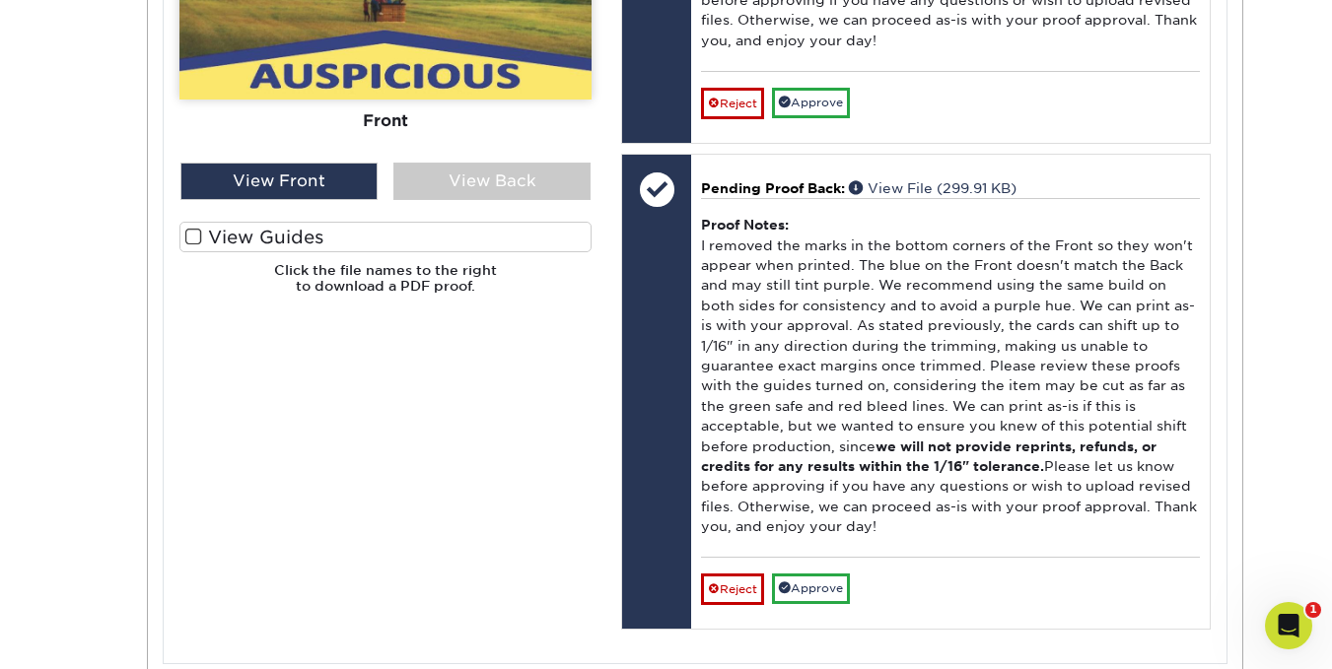
scroll to position [1331, 0]
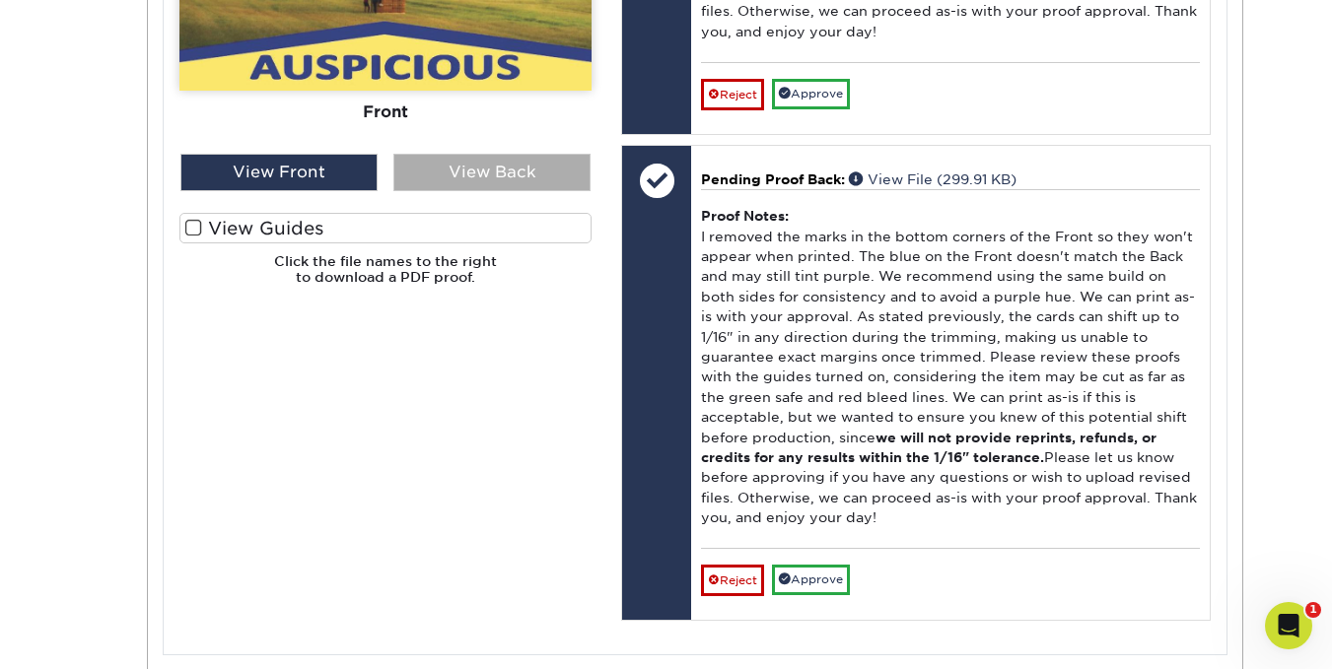
click at [541, 166] on div "View Back" at bounding box center [491, 172] width 197 height 37
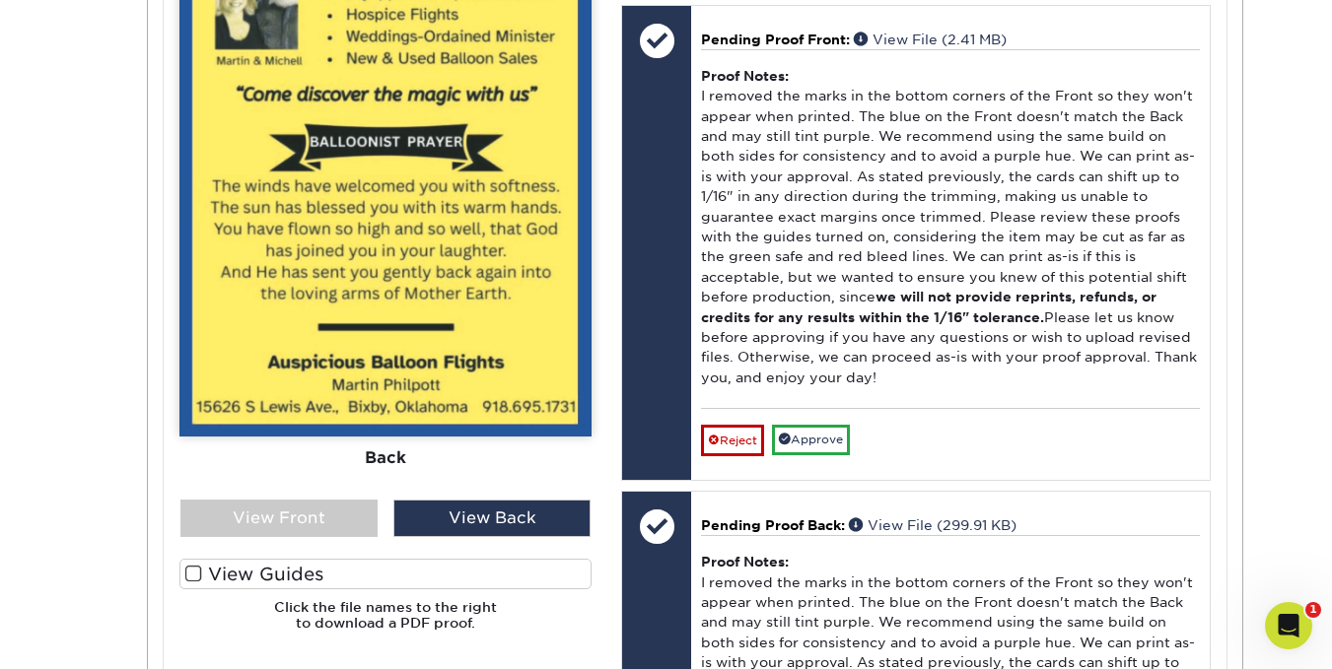
scroll to position [992, 0]
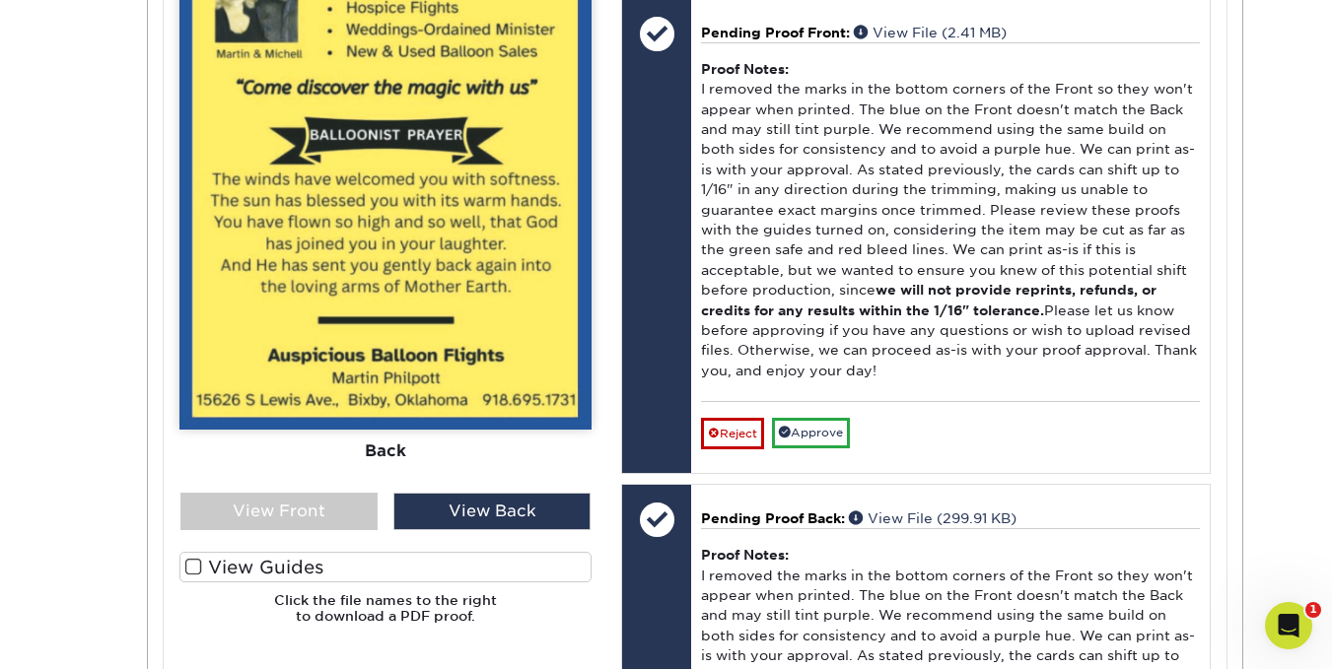
click at [209, 568] on label "View Guides" at bounding box center [385, 567] width 412 height 31
click at [0, 0] on input "View Guides" at bounding box center [0, 0] width 0 height 0
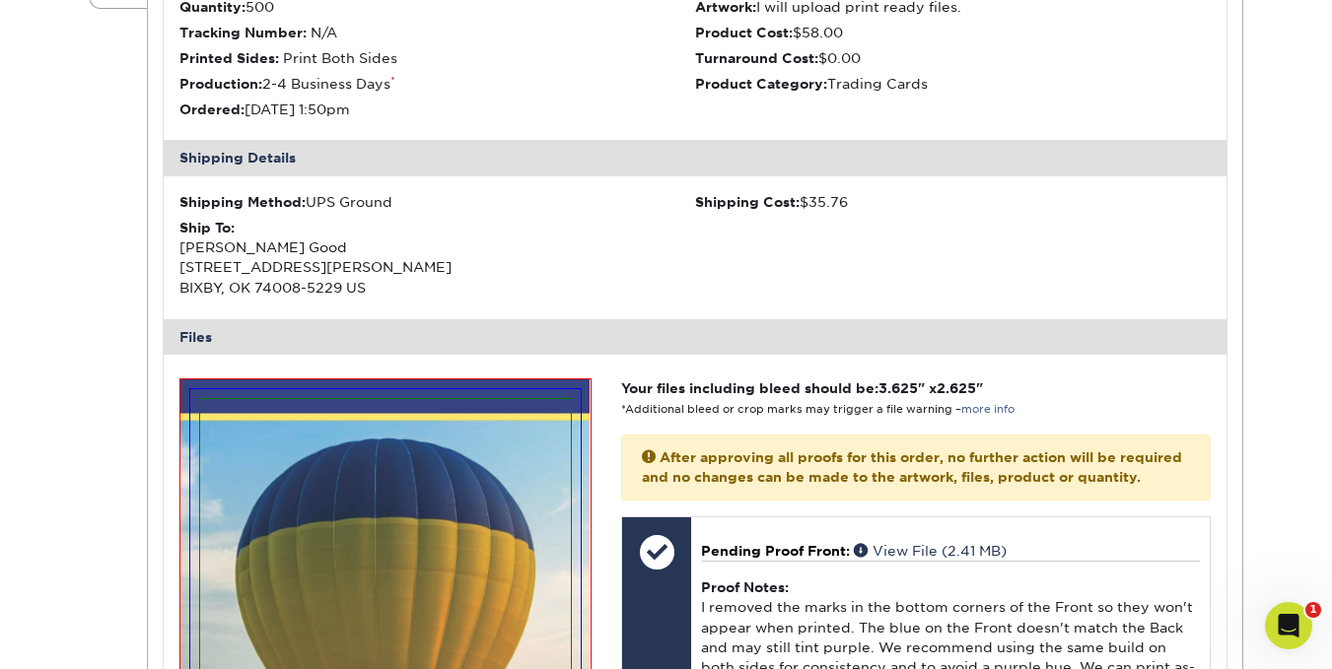
scroll to position [483, 0]
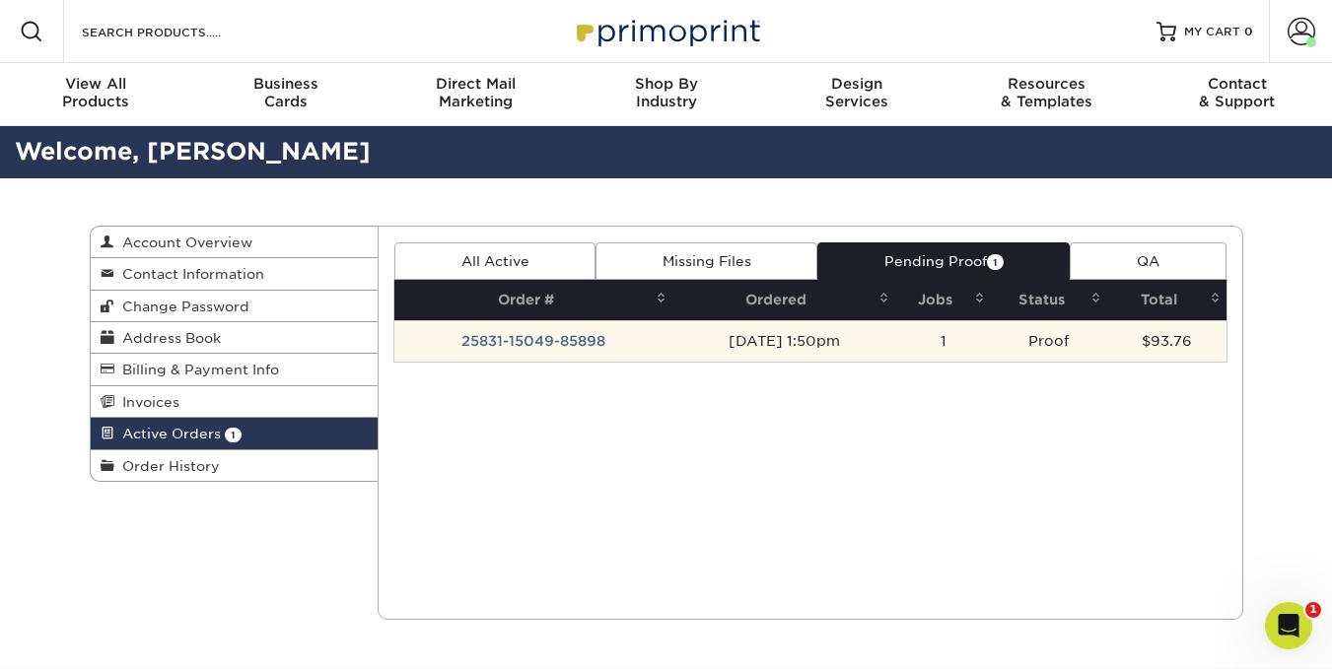
click at [555, 338] on td "25831-15049-85898" at bounding box center [533, 340] width 278 height 41
